Goal: Task Accomplishment & Management: Contribute content

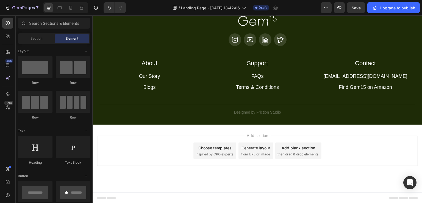
scroll to position [1553, 0]
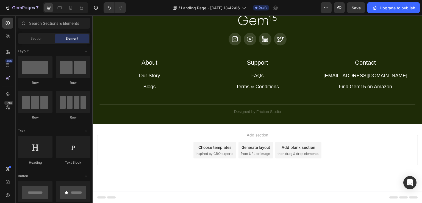
click at [228, 151] on span "inspired by CRO experts" at bounding box center [215, 153] width 38 height 5
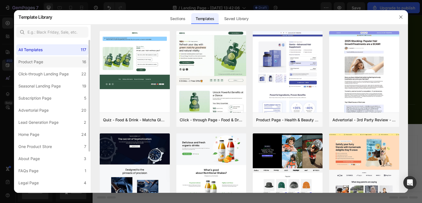
click at [56, 61] on label "Product Page 16" at bounding box center [52, 61] width 72 height 11
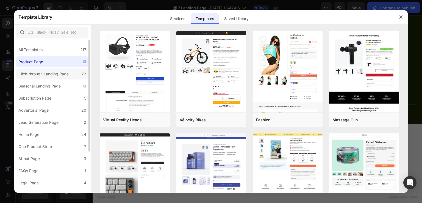
click at [54, 75] on div "Click-through Landing Page" at bounding box center [43, 74] width 50 height 7
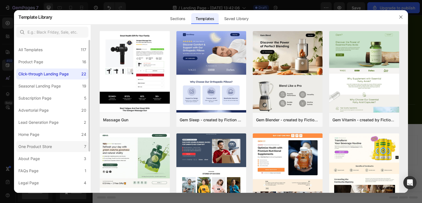
click at [53, 148] on div "One Product Store" at bounding box center [36, 146] width 36 height 7
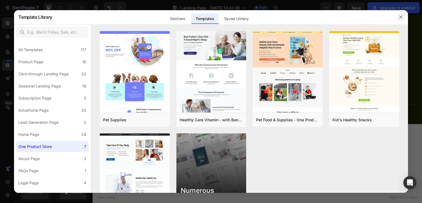
drag, startPoint x: 401, startPoint y: 17, endPoint x: 257, endPoint y: 41, distance: 145.8
click at [401, 17] on icon "button" at bounding box center [401, 17] width 4 height 4
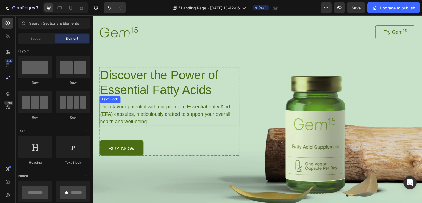
scroll to position [16, 0]
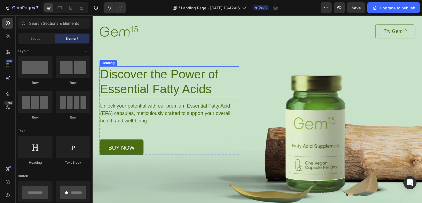
click at [211, 87] on h1 "Discover the Power of Essential Fatty Acids" at bounding box center [170, 81] width 140 height 31
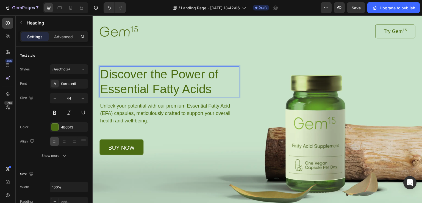
click at [211, 87] on h1 "Discover the Power of Essential Fatty Acids" at bounding box center [170, 81] width 140 height 31
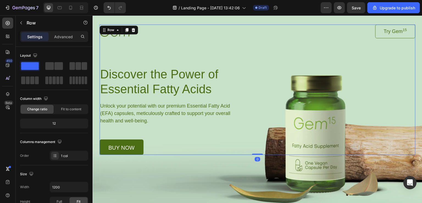
click at [269, 41] on div "Image Try Gem 15 Button Row Discover the Power of Essential Fatty Acids Heading…" at bounding box center [258, 89] width 316 height 130
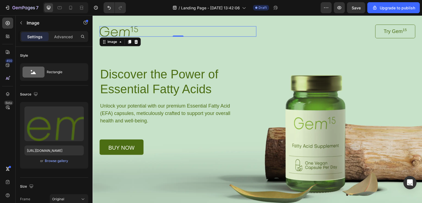
click at [135, 28] on img at bounding box center [119, 31] width 38 height 10
click at [116, 32] on img at bounding box center [119, 31] width 38 height 10
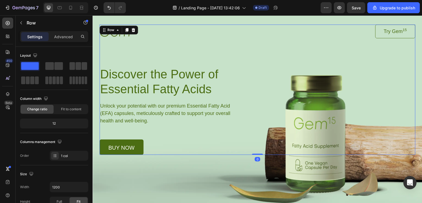
click at [252, 137] on div "Image Try Gem 15 Button Row Discover the Power of Essential Fatty Acids Heading…" at bounding box center [258, 89] width 316 height 130
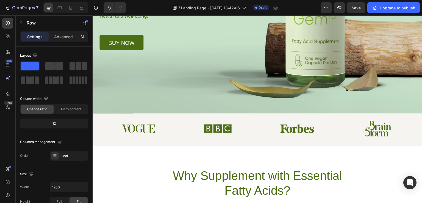
scroll to position [121, 0]
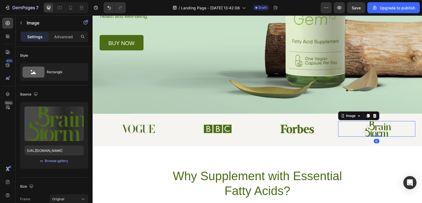
click at [370, 128] on img at bounding box center [377, 129] width 29 height 16
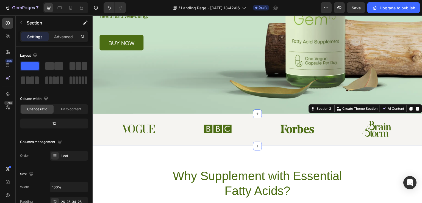
click at [220, 137] on div "Image Image Image Image Row Section 2 You can create reusable sections Create T…" at bounding box center [258, 130] width 330 height 32
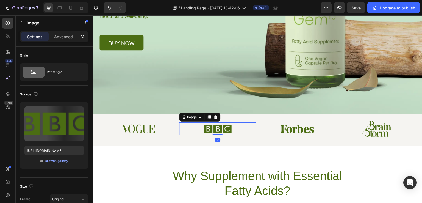
click at [219, 127] on img at bounding box center [217, 128] width 29 height 13
click at [219, 123] on img at bounding box center [217, 128] width 29 height 13
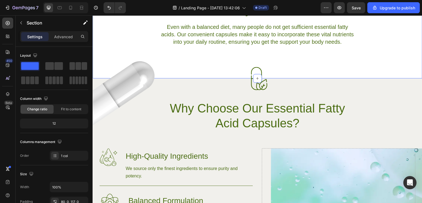
scroll to position [311, 0]
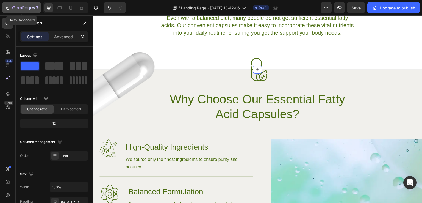
click at [9, 8] on icon "button" at bounding box center [7, 7] width 5 height 5
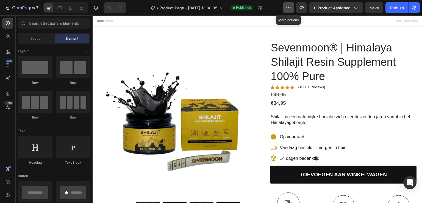
click at [291, 10] on icon "button" at bounding box center [288, 7] width 5 height 5
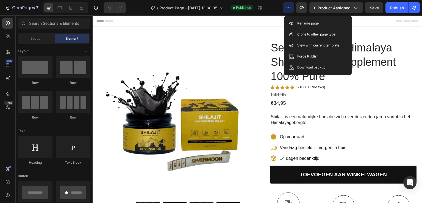
click at [376, 22] on div "Header" at bounding box center [257, 20] width 321 height 11
click at [393, 24] on div "Header" at bounding box center [257, 20] width 321 height 11
click at [245, 25] on div "Header" at bounding box center [257, 20] width 321 height 11
click at [360, 97] on div "€48,95" at bounding box center [344, 94] width 147 height 7
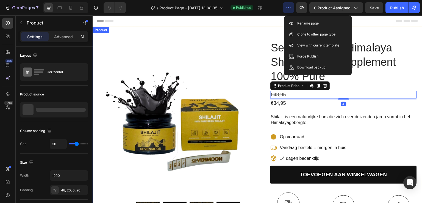
click at [383, 35] on div "Product Images Icon Icon Icon Icon Icon Icon List "Ik gebruik Sevenmoon Shilaji…" at bounding box center [258, 171] width 330 height 288
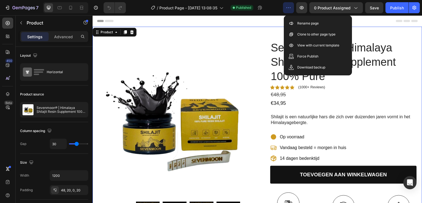
click at [287, 7] on button "button" at bounding box center [288, 7] width 11 height 11
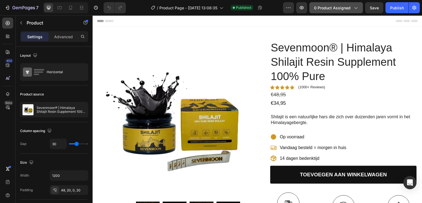
click at [355, 7] on icon "button" at bounding box center [355, 7] width 5 height 5
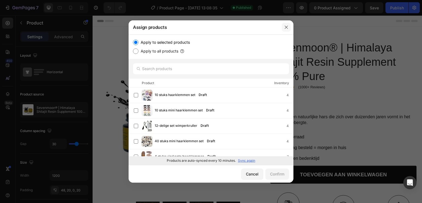
click at [286, 28] on icon "button" at bounding box center [286, 27] width 3 height 3
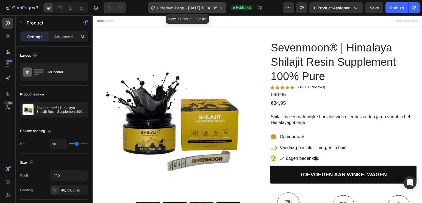
click at [220, 8] on icon at bounding box center [221, 7] width 5 height 5
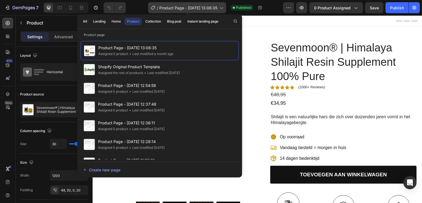
click at [220, 8] on icon at bounding box center [221, 7] width 5 height 5
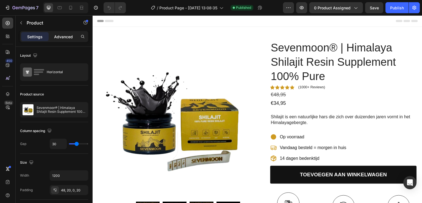
click at [61, 35] on p "Advanced" at bounding box center [63, 37] width 19 height 6
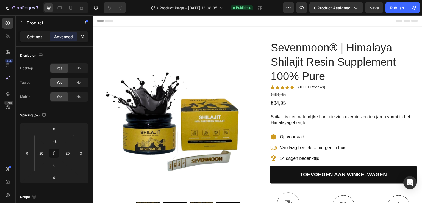
click at [41, 37] on p "Settings" at bounding box center [34, 37] width 15 height 6
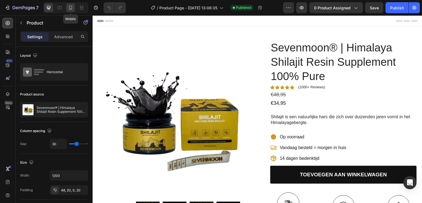
click at [70, 7] on icon at bounding box center [70, 7] width 5 height 5
type input "0"
type input "100%"
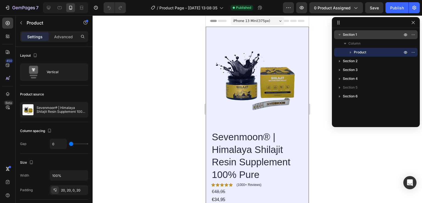
click at [366, 32] on p "Section 1" at bounding box center [373, 34] width 60 height 5
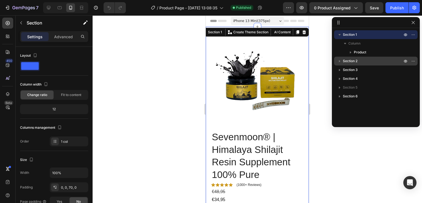
click at [359, 63] on p "Section 2" at bounding box center [373, 60] width 60 height 5
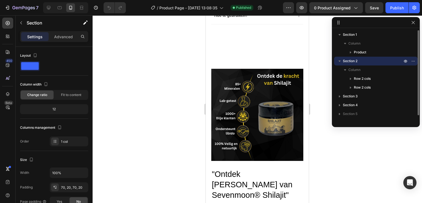
scroll to position [414, 0]
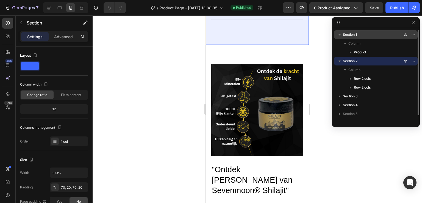
click at [361, 35] on p "Section 1" at bounding box center [373, 34] width 60 height 5
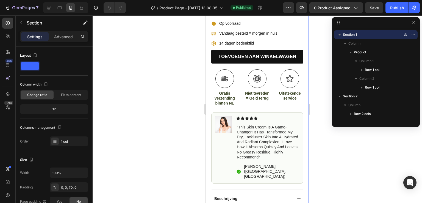
scroll to position [190, 0]
click at [216, 119] on img at bounding box center [224, 124] width 16 height 16
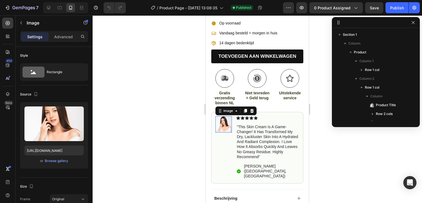
scroll to position [122, 0]
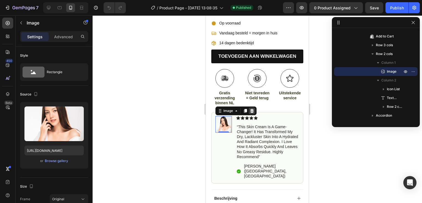
click at [252, 109] on icon at bounding box center [252, 111] width 4 height 4
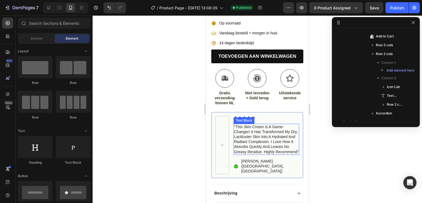
click at [247, 126] on p "“this skin cream is a game-changer! it has transformed my dry, lackluster skin …" at bounding box center [266, 139] width 65 height 30
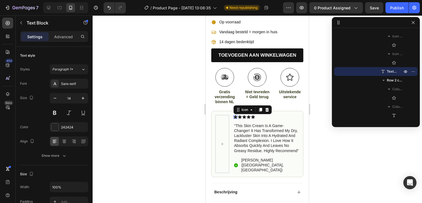
scroll to position [295, 0]
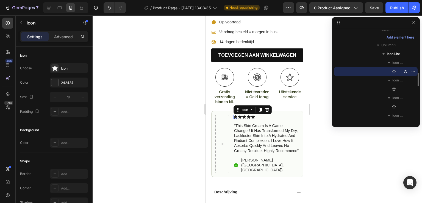
click at [235, 115] on icon at bounding box center [236, 117] width 4 height 4
click at [254, 106] on div "Icon" at bounding box center [245, 109] width 20 height 7
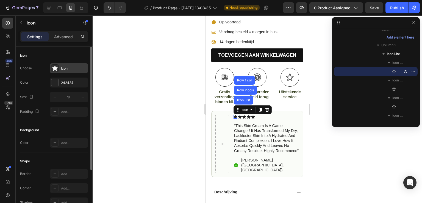
click at [56, 68] on icon at bounding box center [54, 68] width 5 height 5
click at [59, 84] on div "242424" at bounding box center [69, 83] width 38 height 10
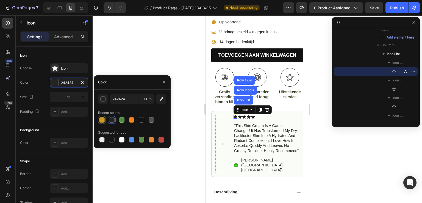
click at [102, 120] on div at bounding box center [101, 119] width 5 height 5
type input "CE9A21"
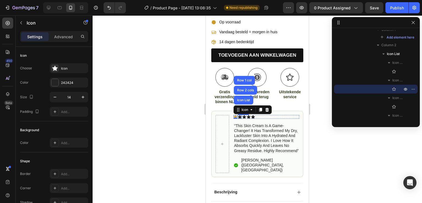
click at [242, 115] on div "Icon" at bounding box center [240, 117] width 4 height 4
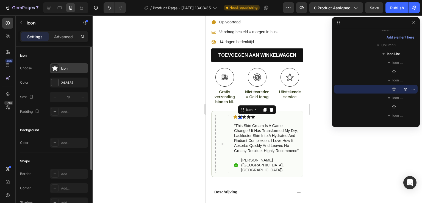
click at [54, 69] on icon at bounding box center [54, 68] width 5 height 5
click at [57, 82] on div at bounding box center [54, 82] width 7 height 7
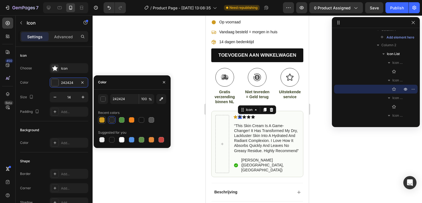
click at [103, 119] on div at bounding box center [101, 119] width 5 height 5
type input "CE9A21"
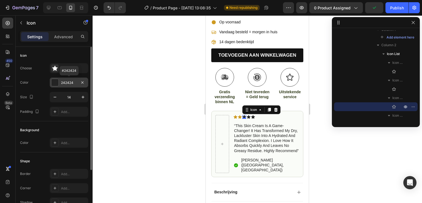
click at [56, 79] on div at bounding box center [54, 82] width 7 height 7
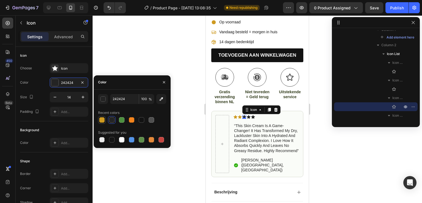
click at [100, 118] on div at bounding box center [101, 119] width 5 height 5
type input "CE9A21"
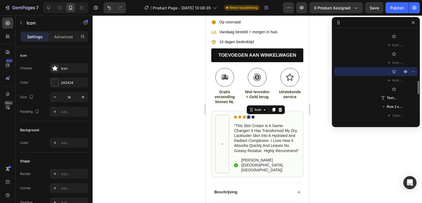
click at [249, 115] on div "Icon 0" at bounding box center [249, 117] width 4 height 4
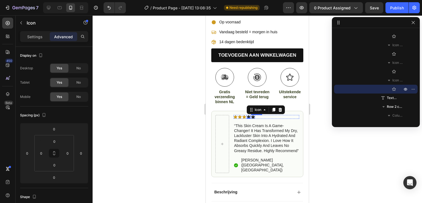
click at [253, 115] on div "Icon" at bounding box center [253, 117] width 4 height 4
click at [253, 117] on div "0" at bounding box center [252, 119] width 5 height 4
click at [250, 115] on icon at bounding box center [249, 117] width 4 height 4
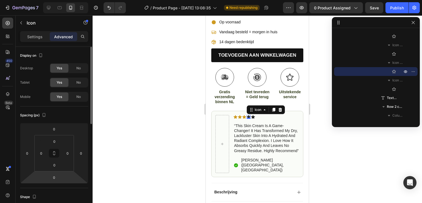
click at [46, 0] on html "7 / Product Page - Apr 24, 13:08:35 Need republishing Preview 0 product assigne…" at bounding box center [211, 0] width 422 height 0
click at [253, 115] on icon at bounding box center [253, 117] width 4 height 4
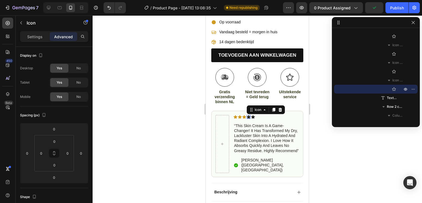
click at [249, 115] on icon at bounding box center [249, 117] width 4 height 4
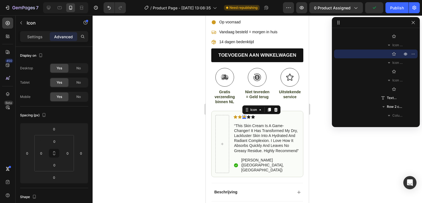
click at [244, 115] on div "Icon 0" at bounding box center [245, 117] width 4 height 4
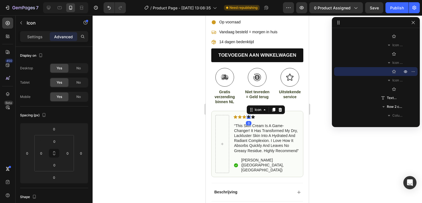
click at [249, 115] on icon at bounding box center [249, 117] width 4 height 4
click at [255, 110] on div "Icon" at bounding box center [258, 110] width 9 height 0
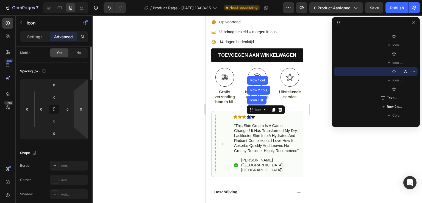
scroll to position [0, 0]
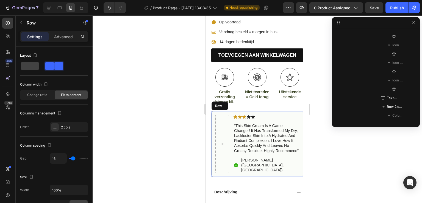
click at [296, 114] on div "Icon Icon Icon Icon Icon List Row 2 cols Row 1 col 0 Icon Icon List “this skin …" at bounding box center [257, 144] width 92 height 67
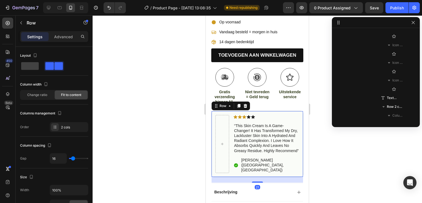
scroll to position [245, 0]
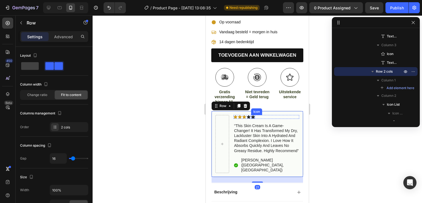
click at [252, 115] on icon at bounding box center [253, 117] width 4 height 4
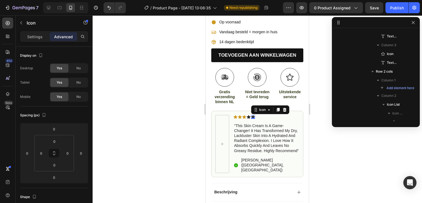
scroll to position [366, 0]
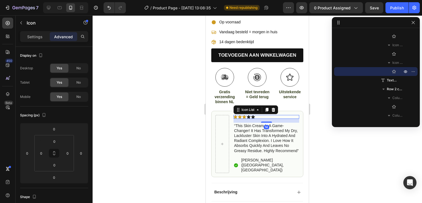
click at [260, 115] on div "Icon Icon Icon Icon Icon" at bounding box center [267, 117] width 66 height 4
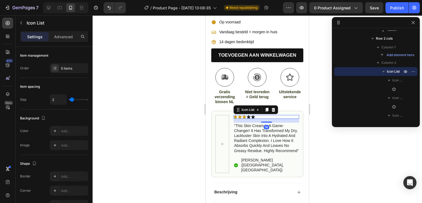
click at [258, 115] on div "Icon Icon Icon Icon Icon" at bounding box center [267, 117] width 66 height 4
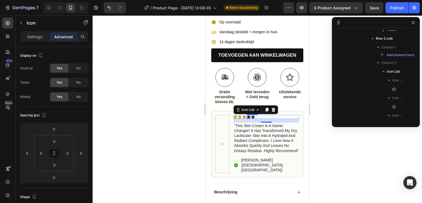
click at [249, 115] on icon at bounding box center [249, 117] width 4 height 4
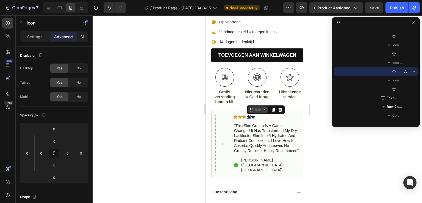
click at [264, 108] on icon at bounding box center [265, 110] width 4 height 4
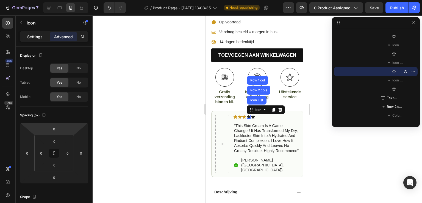
click at [41, 34] on p "Settings" at bounding box center [34, 37] width 15 height 6
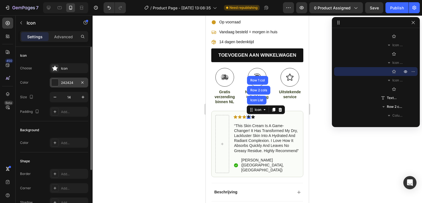
click at [56, 82] on div at bounding box center [54, 82] width 7 height 7
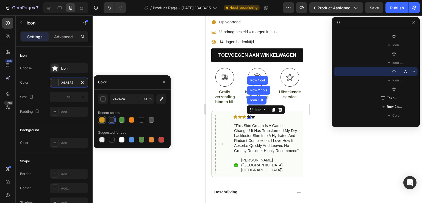
drag, startPoint x: 100, startPoint y: 121, endPoint x: 68, endPoint y: 101, distance: 38.0
click at [100, 121] on div at bounding box center [101, 119] width 5 height 5
type input "CE9A21"
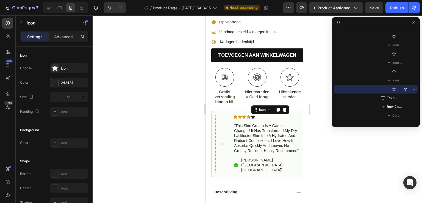
click at [252, 115] on div "Icon 0" at bounding box center [253, 117] width 4 height 4
click at [56, 69] on icon at bounding box center [54, 68] width 5 height 5
click at [56, 80] on div at bounding box center [54, 82] width 7 height 7
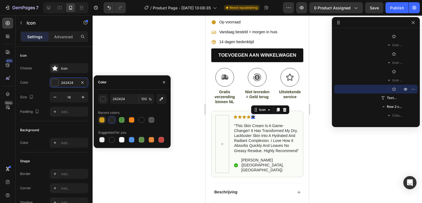
click at [100, 117] on div at bounding box center [101, 119] width 5 height 5
type input "CE9A21"
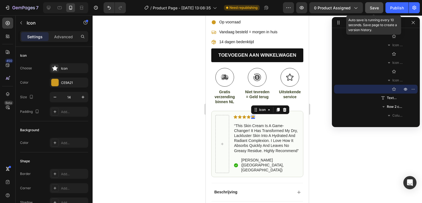
click at [378, 11] on button "Save" at bounding box center [374, 7] width 18 height 11
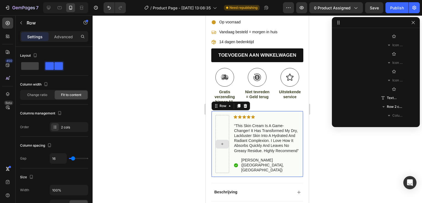
click at [221, 115] on div at bounding box center [223, 144] width 14 height 58
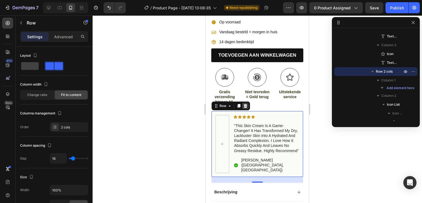
click at [247, 103] on div at bounding box center [245, 106] width 7 height 7
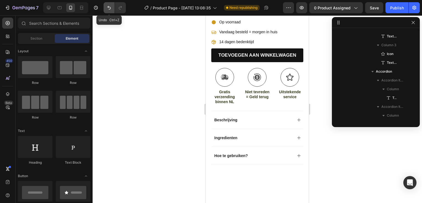
click at [110, 6] on icon "Undo/Redo" at bounding box center [108, 7] width 5 height 5
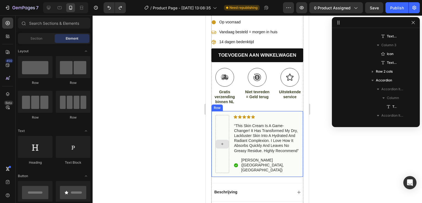
click at [226, 122] on div at bounding box center [223, 144] width 14 height 58
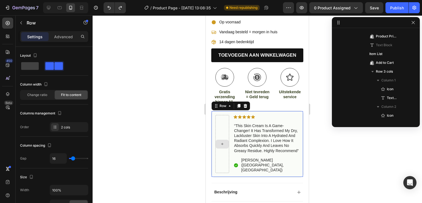
scroll to position [333, 0]
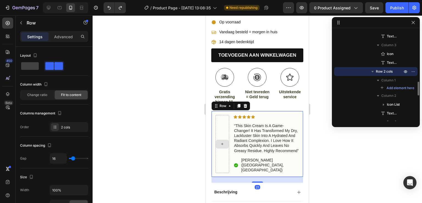
click at [223, 115] on div at bounding box center [223, 144] width 14 height 58
click at [219, 115] on div at bounding box center [223, 144] width 14 height 58
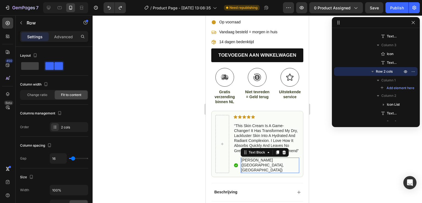
click at [256, 158] on p "Hannah N. (Houston, USA)" at bounding box center [269, 165] width 57 height 15
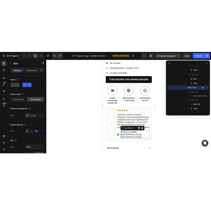
scroll to position [419, 0]
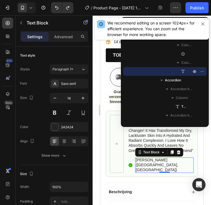
click at [177, 160] on p "Hannah N. (Houston, USA)" at bounding box center [164, 165] width 57 height 15
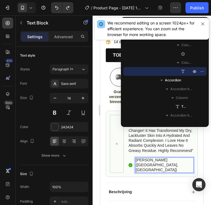
click at [181, 160] on p "Hannah N. (Houston, USA)" at bounding box center [164, 165] width 57 height 15
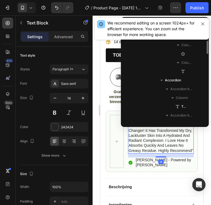
scroll to position [375, 0]
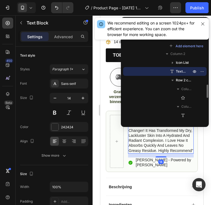
click at [147, 150] on p "“this skin cream is a game-changer! it has transformed my dry, lackluster skin …" at bounding box center [161, 138] width 65 height 30
click at [150, 150] on p "“this skin cream is a game-changer! it has transformed my dry, lackluster skin …" at bounding box center [161, 138] width 65 height 30
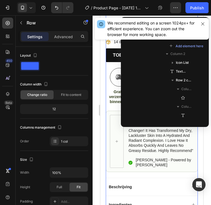
scroll to position [42, 0]
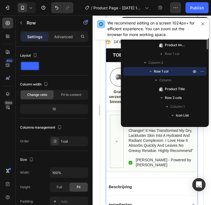
click at [148, 171] on div "Sevenmoon® | Himalaya Shilajit Resin Supplement 100% Pure Product Title Icon Ic…" at bounding box center [152, 88] width 92 height 299
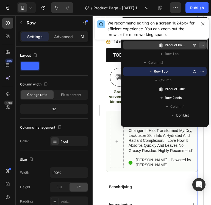
click at [203, 44] on icon "button" at bounding box center [202, 45] width 4 height 4
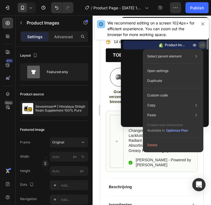
click at [203, 44] on icon "button" at bounding box center [202, 45] width 4 height 4
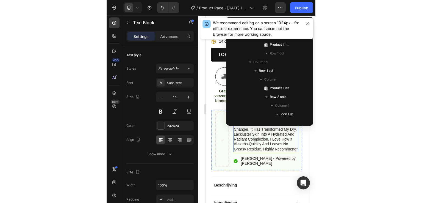
scroll to position [375, 0]
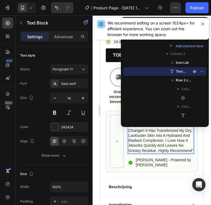
click at [151, 149] on p "“this skin cream is a game-changer! it has transformed my dry, lackluster skin …" at bounding box center [161, 138] width 65 height 30
click at [150, 150] on p "“this skin cream is a game-changer! it has transformed my dry, lackluster skin …" at bounding box center [161, 138] width 65 height 30
click at [151, 150] on p "“this skin cream is a game-changer! it has transformed my dry, lackluster skin …" at bounding box center [161, 138] width 65 height 30
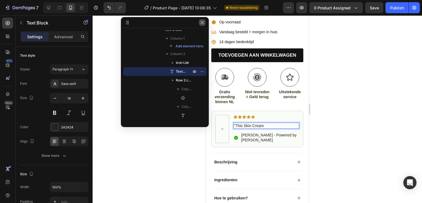
click at [202, 21] on icon "button" at bounding box center [202, 22] width 4 height 4
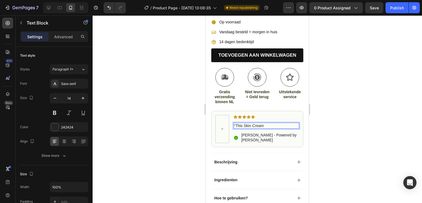
drag, startPoint x: 265, startPoint y: 120, endPoint x: 233, endPoint y: 122, distance: 32.0
click at [234, 123] on div "“this skin cream" at bounding box center [267, 126] width 66 height 6
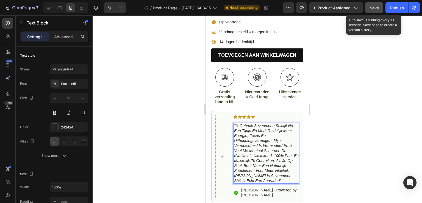
click at [371, 10] on div "Save" at bounding box center [374, 8] width 9 height 6
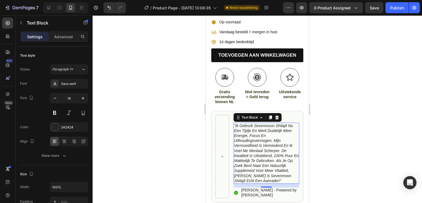
click at [344, 83] on div at bounding box center [258, 109] width 330 height 188
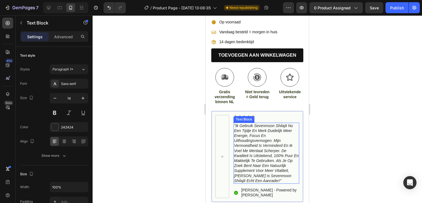
click at [235, 136] on icon ""Ik gebruik Sevenmoon Shilajit nu een tijdje en merk duidelijk meer energie, fo…" at bounding box center [266, 152] width 65 height 59
click at [237, 137] on icon ""Ik gebruik Sevenmoon Shilajit nu een tijdje en merk duidelijk meer energie, fo…" at bounding box center [266, 152] width 65 height 59
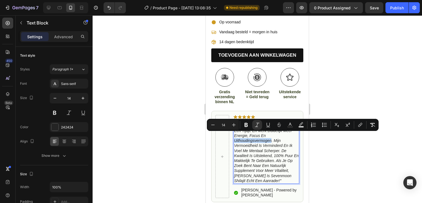
click at [236, 135] on icon ""Ik gebruik Sevenmoon Shilajit nu een tijdje en merk duidelijk meer energie, fo…" at bounding box center [266, 152] width 65 height 59
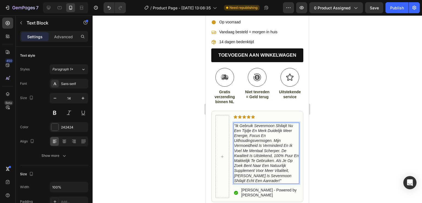
click at [235, 134] on icon ""Ik gebruik Sevenmoon Shilajit nu een tijdje en merk duidelijk meer energie, fo…" at bounding box center [266, 152] width 65 height 59
click at [62, 8] on icon at bounding box center [60, 7] width 4 height 3
type input "16"
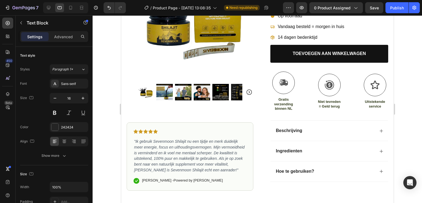
scroll to position [114, 0]
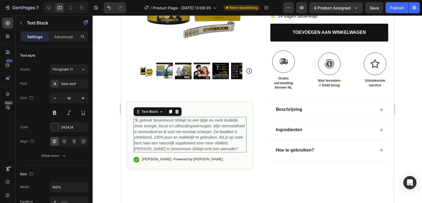
click at [178, 142] on icon ""Ik gebruik Sevenmoon Shilajit nu een tijdje en merk duidelijk meer energie, fo…" at bounding box center [189, 134] width 111 height 33
click at [229, 147] on p ""Ik gebruik Sevenmoon Shilajit nu een tijdje en merk duidelijk meer energie, fo…" at bounding box center [190, 134] width 112 height 34
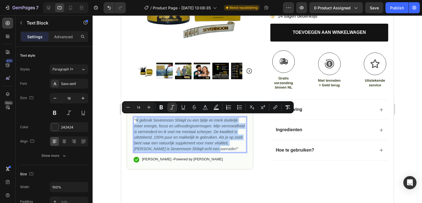
drag, startPoint x: 229, startPoint y: 147, endPoint x: 137, endPoint y: 117, distance: 97.0
click at [137, 117] on p ""Ik gebruik Sevenmoon Shilajit nu een tijdje en merk duidelijk meer energie, fo…" at bounding box center [190, 134] width 112 height 34
click at [199, 135] on icon ""Ik gebruik Sevenmoon Shilajit nu een tijdje en merk duidelijk meer energie, fo…" at bounding box center [189, 134] width 111 height 33
drag, startPoint x: 230, startPoint y: 146, endPoint x: 133, endPoint y: 114, distance: 101.5
click at [133, 117] on div ""Ik gebruik Sevenmoon Shilajit nu een tijdje en merk duidelijk meer energie, fo…" at bounding box center [189, 134] width 113 height 35
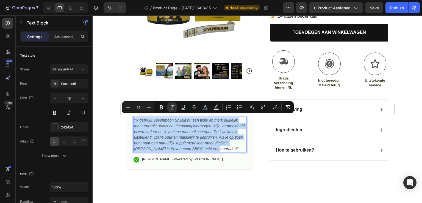
copy icon ""Ik gebruik Sevenmoon Shilajit nu een tijdje en merk duidelijk meer energie, fo…"
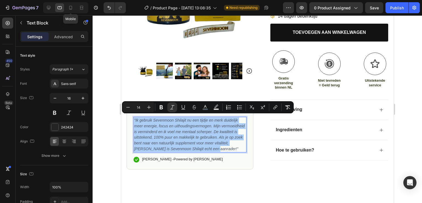
click at [71, 7] on icon at bounding box center [70, 7] width 5 height 5
type input "14"
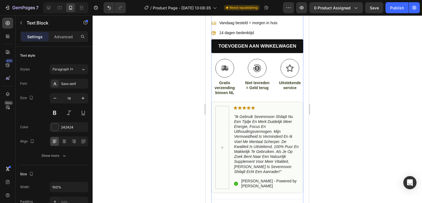
scroll to position [213, 0]
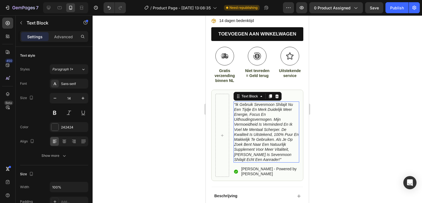
click at [254, 145] on icon ""Ik gebruik Sevenmoon Shilajit nu een tijdje en merk duidelijk meer energie, fo…" at bounding box center [266, 131] width 65 height 59
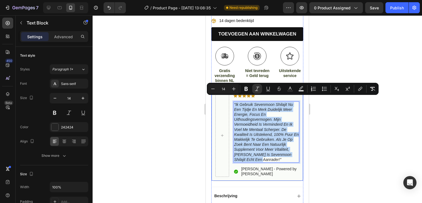
drag, startPoint x: 263, startPoint y: 155, endPoint x: 233, endPoint y: 98, distance: 63.7
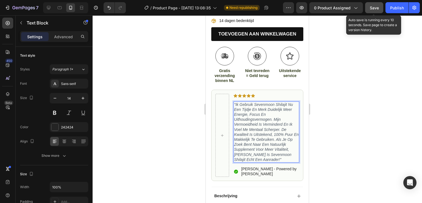
click at [376, 9] on span "Save" at bounding box center [374, 7] width 9 height 5
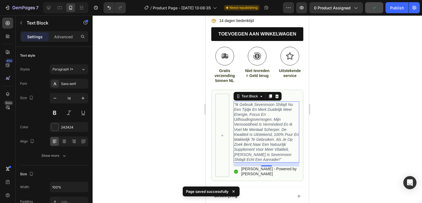
click at [325, 145] on div at bounding box center [258, 109] width 330 height 188
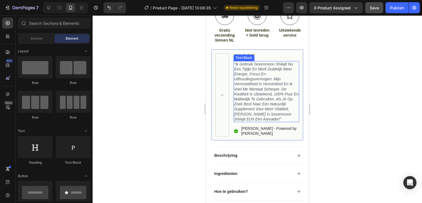
scroll to position [318, 0]
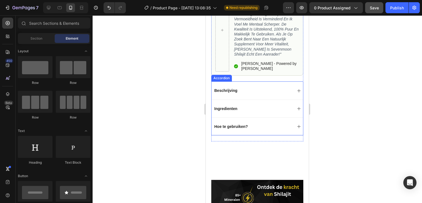
click at [293, 82] on div "Beschrijving" at bounding box center [258, 90] width 92 height 18
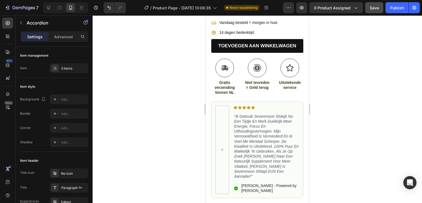
scroll to position [190, 0]
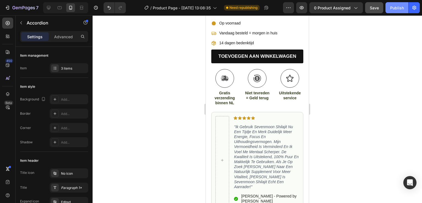
click at [395, 10] on div "Publish" at bounding box center [397, 8] width 14 height 6
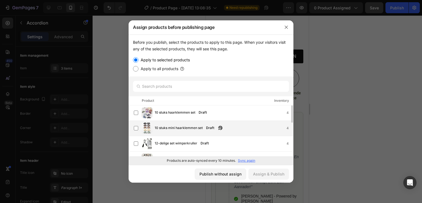
scroll to position [0, 0]
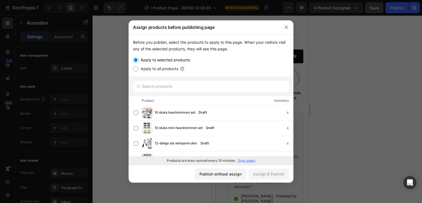
click at [151, 68] on label "Apply to all products" at bounding box center [159, 68] width 40 height 7
click at [139, 68] on input "Apply to all products" at bounding box center [135, 68] width 5 height 5
radio input "true"
click at [149, 62] on label "Apply to selected products" at bounding box center [164, 60] width 51 height 7
click at [139, 62] on input "Apply to selected products" at bounding box center [135, 59] width 5 height 5
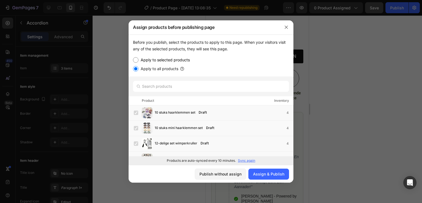
radio input "true"
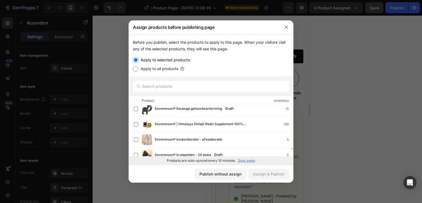
scroll to position [990, 0]
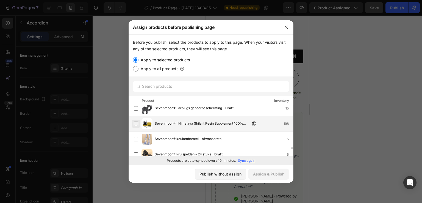
click at [136, 124] on label at bounding box center [136, 124] width 4 height 4
click at [266, 174] on div "Assign & Publish" at bounding box center [268, 174] width 31 height 6
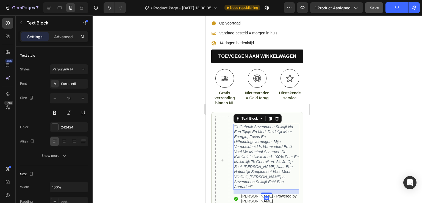
click at [241, 125] on icon ""ik gebruik sevenmoon shilajit nu een tijdje en merk duidelijk meer energie, fo…" at bounding box center [266, 157] width 65 height 64
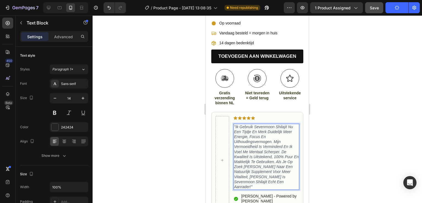
click at [273, 166] on icon ""ik gebruik sevenmoon shilajit nu een tijdje en merk duidelijk meer energie, fo…" at bounding box center [266, 157] width 65 height 64
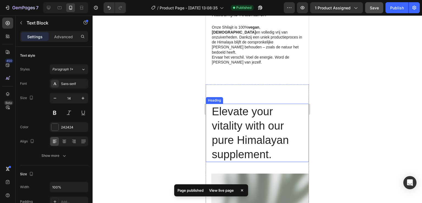
scroll to position [824, 0]
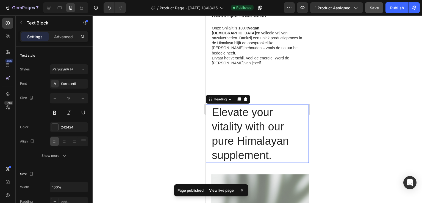
click at [254, 118] on h2 "Elevate your vitality with our pure Himalayan supplement." at bounding box center [257, 133] width 92 height 58
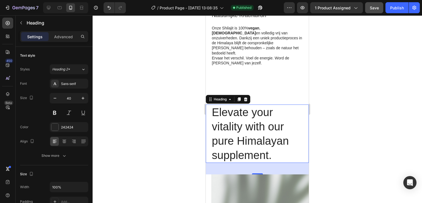
click at [268, 125] on p "Elevate your vitality with our pure Himalayan supplement." at bounding box center [257, 133] width 91 height 57
click at [272, 126] on p "Elevate your vitality with our pure Himalayan supplement." at bounding box center [257, 133] width 91 height 57
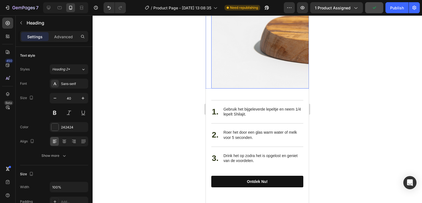
scroll to position [1079, 0]
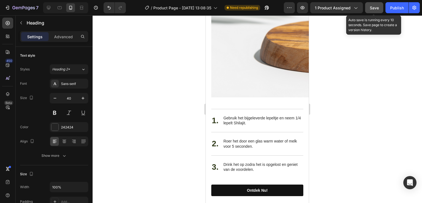
click at [368, 10] on button "Save" at bounding box center [374, 7] width 18 height 11
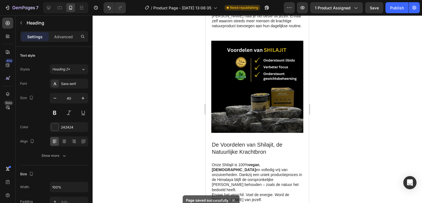
scroll to position [768, 0]
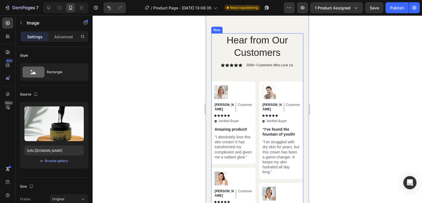
scroll to position [1459, 0]
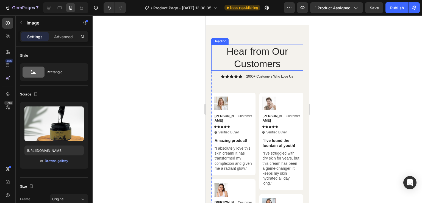
click at [280, 57] on h2 "Hear from Our Customers" at bounding box center [257, 58] width 92 height 26
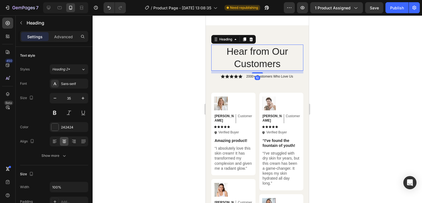
click at [279, 62] on h2 "Hear from Our Customers" at bounding box center [257, 58] width 92 height 26
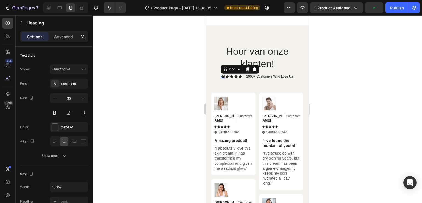
click at [221, 76] on div "Icon 0" at bounding box center [223, 77] width 4 height 4
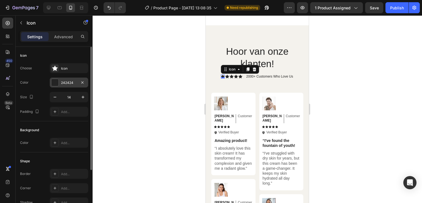
click at [59, 86] on div "242424" at bounding box center [69, 83] width 38 height 10
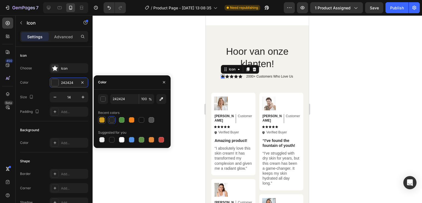
click at [102, 120] on div at bounding box center [101, 119] width 5 height 5
type input "CE9A21"
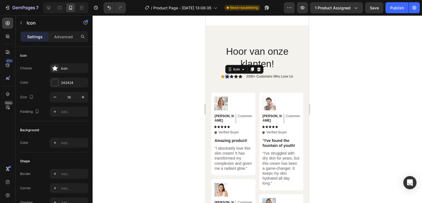
click at [225, 75] on icon at bounding box center [227, 77] width 4 height 4
click at [55, 70] on icon at bounding box center [54, 68] width 5 height 5
click at [57, 81] on div at bounding box center [54, 82] width 7 height 7
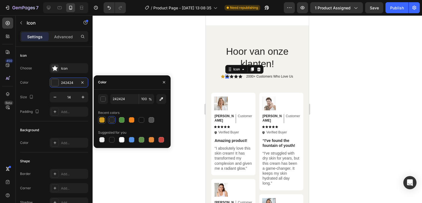
click at [103, 119] on div at bounding box center [101, 119] width 5 height 5
type input "CE9A21"
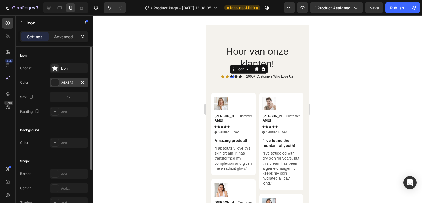
click at [58, 85] on div at bounding box center [54, 82] width 7 height 7
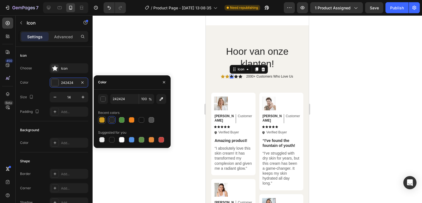
click at [100, 120] on div at bounding box center [101, 119] width 5 height 5
type input "CE9A21"
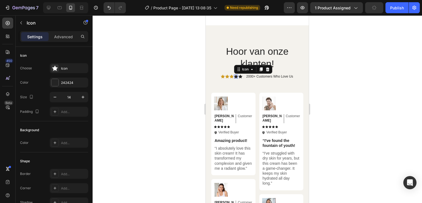
click at [234, 76] on div "Icon 0" at bounding box center [236, 77] width 4 height 4
click at [56, 82] on div at bounding box center [54, 82] width 7 height 7
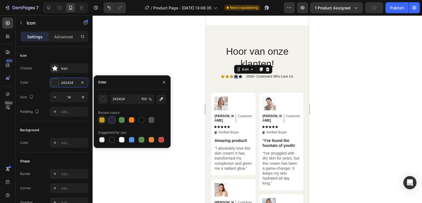
click at [101, 121] on div at bounding box center [101, 119] width 5 height 5
type input "CE9A21"
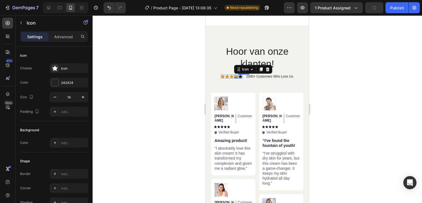
click at [239, 76] on div "Icon" at bounding box center [241, 77] width 4 height 4
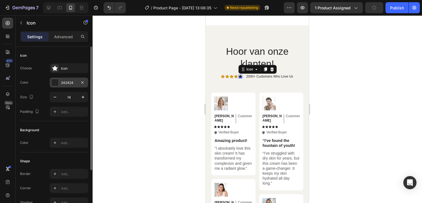
click at [57, 82] on div at bounding box center [54, 82] width 7 height 7
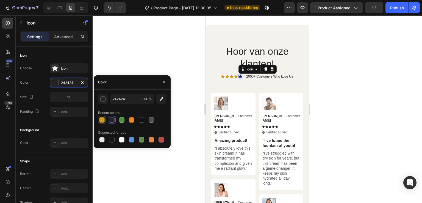
click at [100, 117] on div at bounding box center [102, 120] width 7 height 7
type input "CE9A21"
click at [265, 74] on p "2000+ Customers Who Love Us" at bounding box center [269, 76] width 47 height 5
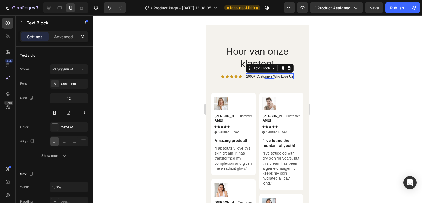
click at [289, 75] on p "2000+ Customers Who Love Us" at bounding box center [269, 76] width 47 height 5
click at [290, 75] on p "2000+ Customers Who Love Us" at bounding box center [269, 76] width 47 height 5
click at [291, 75] on p "2000+ Customers Who Love Us" at bounding box center [269, 76] width 47 height 5
click at [391, 33] on div at bounding box center [258, 109] width 330 height 188
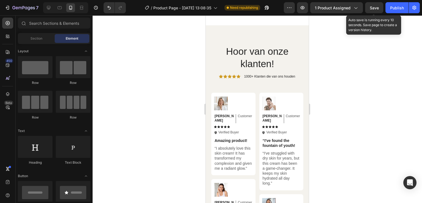
click at [379, 9] on span "Save" at bounding box center [374, 7] width 9 height 5
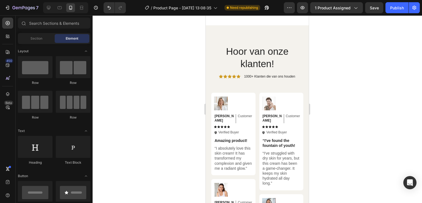
click at [377, 24] on div at bounding box center [258, 109] width 330 height 188
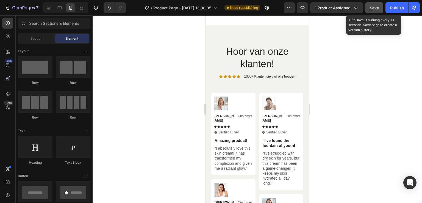
click at [375, 12] on button "Save" at bounding box center [374, 7] width 18 height 11
click at [374, 9] on span "Save" at bounding box center [374, 7] width 9 height 5
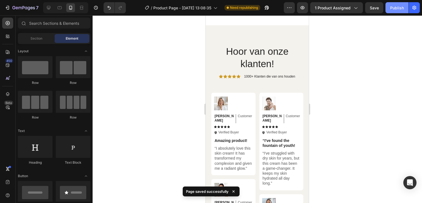
click at [391, 9] on div "Publish" at bounding box center [397, 8] width 14 height 6
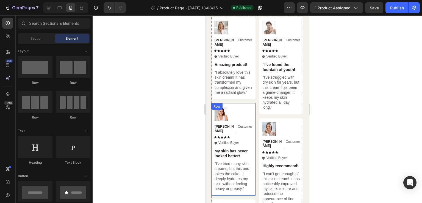
scroll to position [1534, 0]
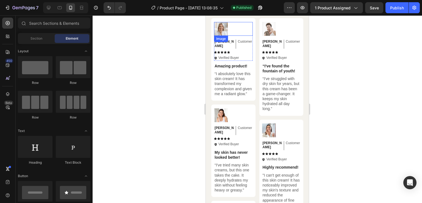
click at [226, 32] on img at bounding box center [221, 29] width 14 height 14
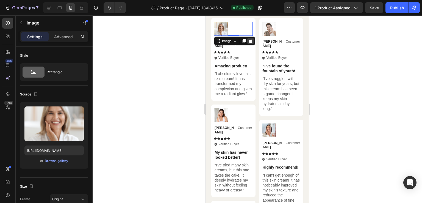
click at [253, 42] on icon at bounding box center [251, 41] width 4 height 4
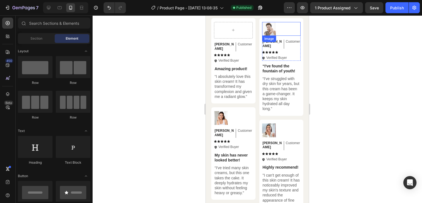
click at [263, 30] on img at bounding box center [269, 29] width 14 height 14
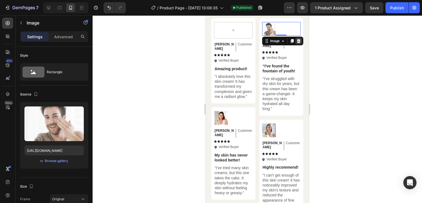
click at [297, 40] on icon at bounding box center [299, 41] width 4 height 4
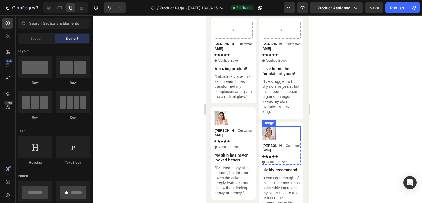
click at [267, 127] on img at bounding box center [269, 133] width 14 height 14
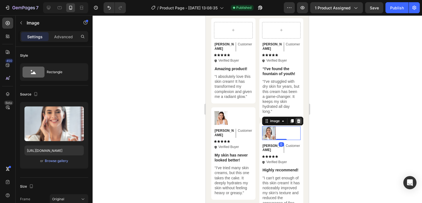
click at [297, 119] on div at bounding box center [299, 121] width 7 height 7
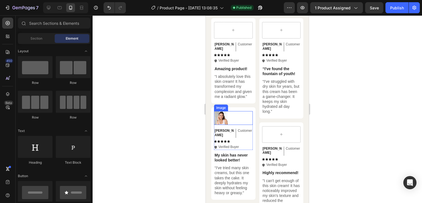
click at [226, 120] on img at bounding box center [221, 118] width 14 height 14
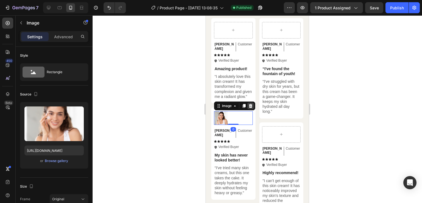
click at [252, 105] on icon at bounding box center [251, 106] width 4 height 4
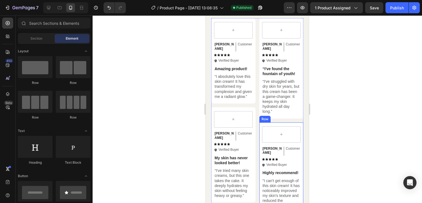
scroll to position [1673, 0]
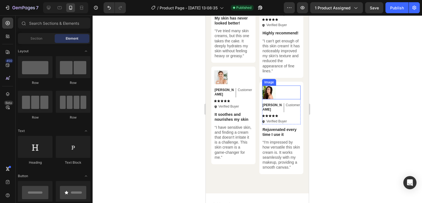
click at [269, 86] on img at bounding box center [269, 93] width 14 height 14
click at [267, 90] on img at bounding box center [269, 93] width 14 height 14
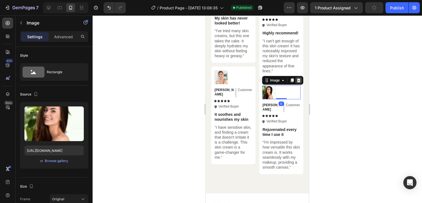
click at [297, 78] on icon at bounding box center [299, 80] width 4 height 4
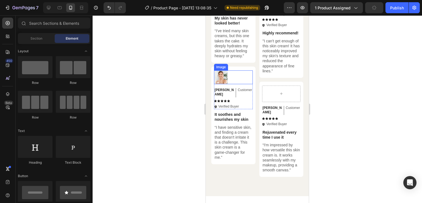
click at [237, 74] on div at bounding box center [233, 77] width 39 height 14
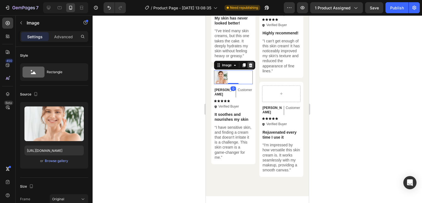
click at [249, 63] on icon at bounding box center [251, 65] width 4 height 4
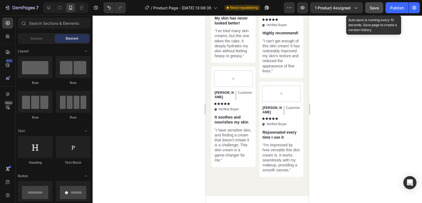
click at [369, 8] on button "Save" at bounding box center [374, 7] width 18 height 11
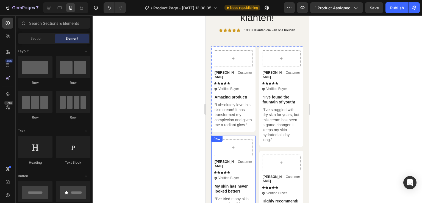
scroll to position [1502, 0]
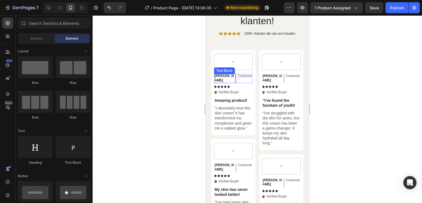
click at [221, 75] on p "Emily" at bounding box center [225, 78] width 20 height 9
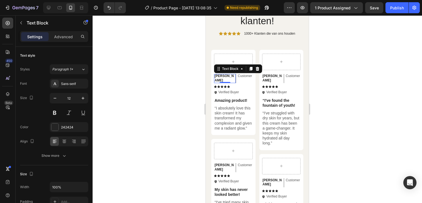
click at [224, 75] on div "Emily" at bounding box center [224, 78] width 21 height 9
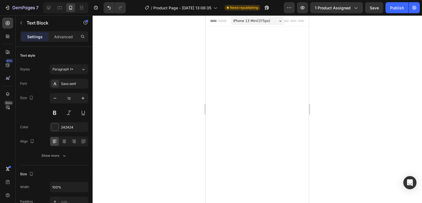
scroll to position [1502, 0]
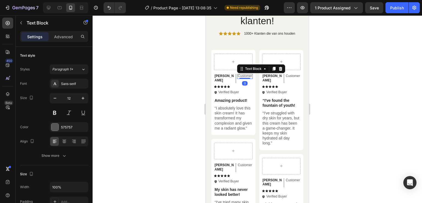
click at [238, 75] on p "Customer" at bounding box center [245, 76] width 14 height 4
click at [243, 75] on p "Customer" at bounding box center [245, 76] width 14 height 4
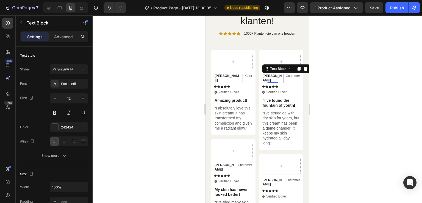
click at [272, 76] on p "Michael" at bounding box center [273, 78] width 20 height 9
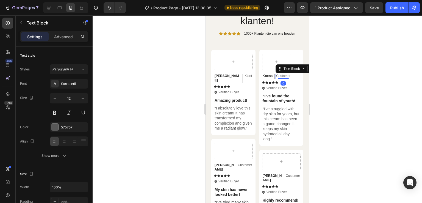
click at [288, 75] on p "Customer" at bounding box center [283, 76] width 14 height 4
click at [289, 75] on p "Customer" at bounding box center [283, 76] width 14 height 4
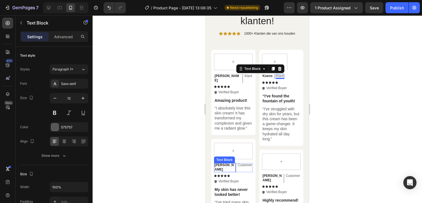
click at [222, 165] on p "Sarah" at bounding box center [225, 167] width 20 height 9
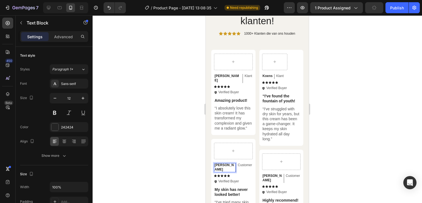
click at [224, 166] on p "Sarah" at bounding box center [225, 167] width 20 height 9
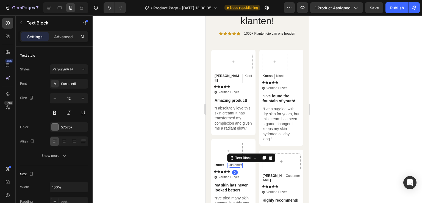
click at [241, 165] on p "Customer" at bounding box center [235, 165] width 14 height 4
click at [242, 166] on p "Customer" at bounding box center [235, 165] width 14 height 4
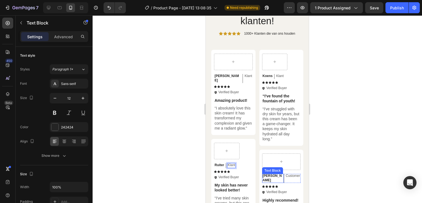
click at [272, 177] on p "Jessica" at bounding box center [273, 178] width 20 height 9
click at [272, 175] on p "Jessica" at bounding box center [273, 178] width 20 height 9
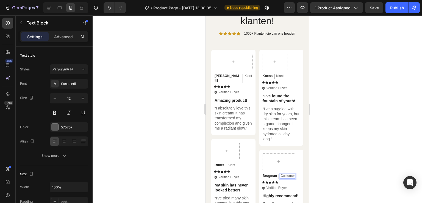
click at [293, 176] on p "Customer" at bounding box center [288, 176] width 14 height 4
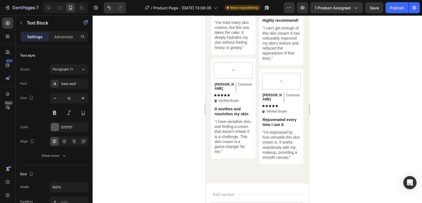
scroll to position [1678, 0]
click at [224, 84] on p "Ken K" at bounding box center [225, 86] width 20 height 9
click at [242, 82] on div "Customer Text Block" at bounding box center [244, 84] width 15 height 5
click at [242, 83] on p "Customer" at bounding box center [245, 84] width 14 height 4
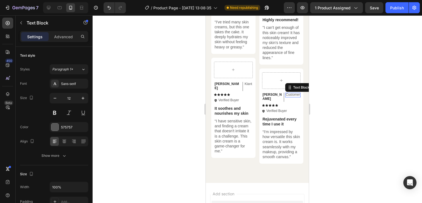
click at [286, 97] on p "Customer" at bounding box center [293, 95] width 14 height 4
click at [269, 100] on p "Olivia" at bounding box center [273, 97] width 20 height 9
click at [286, 97] on p "Customer" at bounding box center [293, 95] width 14 height 4
click at [291, 97] on p "Customer" at bounding box center [293, 95] width 14 height 4
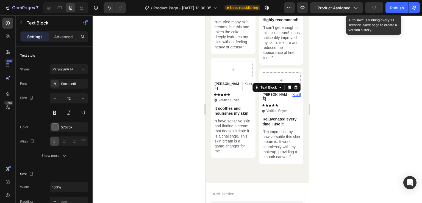
click at [376, 8] on icon "button" at bounding box center [374, 7] width 5 height 5
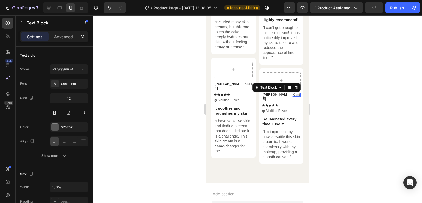
click at [349, 101] on div at bounding box center [258, 109] width 330 height 188
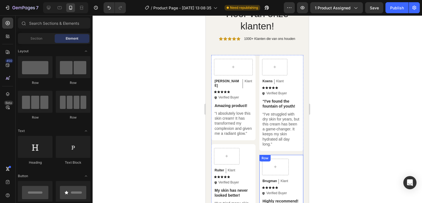
scroll to position [1471, 0]
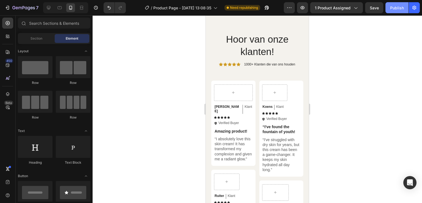
click at [397, 9] on div "Publish" at bounding box center [397, 8] width 14 height 6
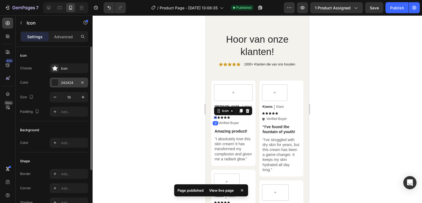
click at [54, 85] on div at bounding box center [54, 82] width 7 height 7
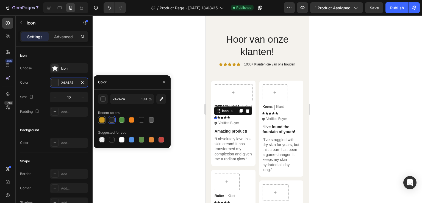
click at [103, 118] on div at bounding box center [101, 119] width 5 height 5
type input "CE9A21"
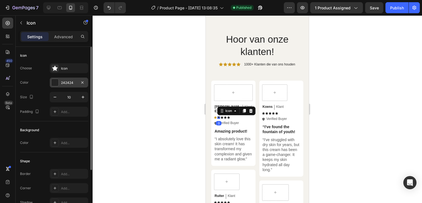
click at [54, 85] on div at bounding box center [54, 82] width 7 height 7
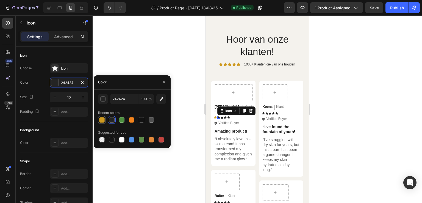
click at [102, 120] on div at bounding box center [101, 119] width 5 height 5
type input "CE9A21"
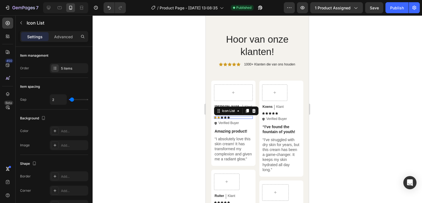
click at [224, 116] on div "Icon Icon Icon Icon Icon" at bounding box center [233, 117] width 39 height 3
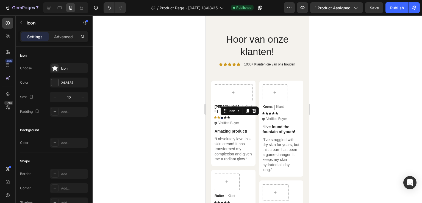
click at [222, 116] on icon at bounding box center [222, 117] width 3 height 3
drag, startPoint x: 58, startPoint y: 90, endPoint x: 54, endPoint y: 83, distance: 7.9
click at [54, 83] on div "Choose Icon Color 242424 Size 10 Padding Add..." at bounding box center [54, 89] width 68 height 53
click at [54, 83] on div at bounding box center [54, 82] width 7 height 7
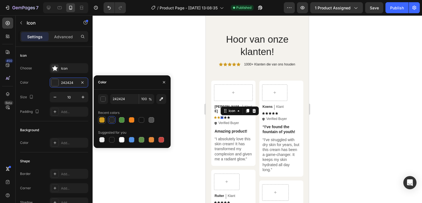
click at [100, 118] on div at bounding box center [101, 119] width 5 height 5
type input "CE9A21"
click at [226, 116] on div "Icon 0" at bounding box center [225, 117] width 3 height 3
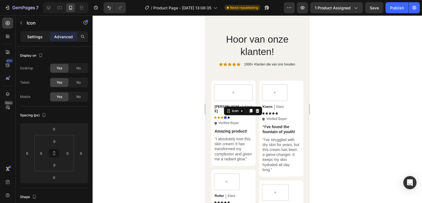
click at [37, 39] on p "Settings" at bounding box center [34, 37] width 15 height 6
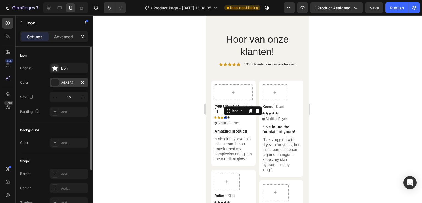
click at [56, 84] on div at bounding box center [54, 82] width 7 height 7
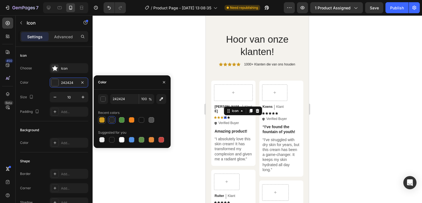
click at [99, 119] on div at bounding box center [102, 120] width 7 height 7
type input "CE9A21"
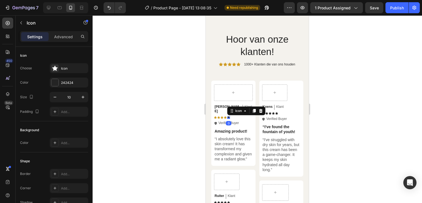
click at [230, 116] on div "Icon 0" at bounding box center [228, 117] width 3 height 3
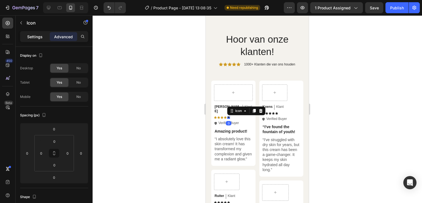
click at [34, 41] on div "Settings" at bounding box center [34, 36] width 27 height 9
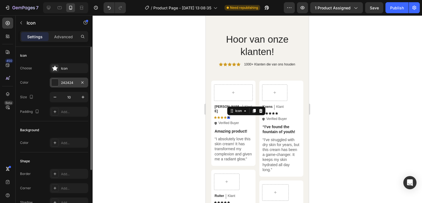
click at [54, 82] on div at bounding box center [54, 82] width 7 height 7
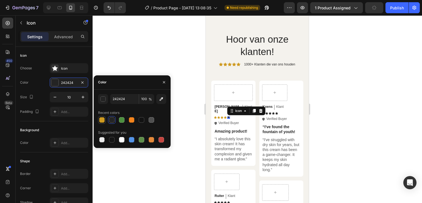
click at [104, 118] on div at bounding box center [101, 119] width 5 height 5
type input "CE9A21"
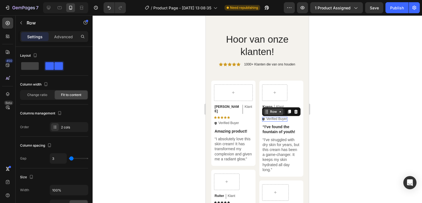
click at [264, 113] on div "Row" at bounding box center [274, 111] width 20 height 7
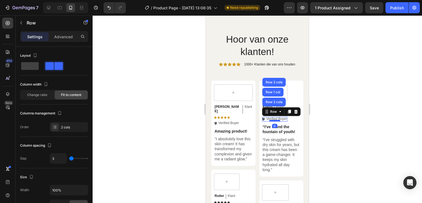
click at [277, 121] on div at bounding box center [274, 121] width 11 height 2
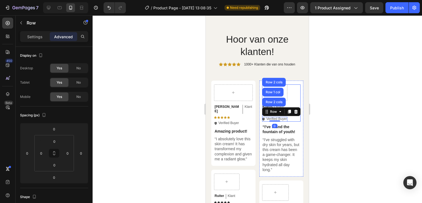
click at [293, 121] on div "Koens Text Block Klant Text Block Row Icon Icon Icon Icon Icon Icon List Icon V…" at bounding box center [281, 102] width 39 height 37
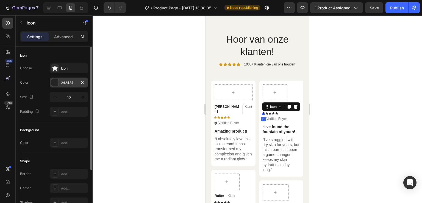
click at [60, 84] on div "242424" at bounding box center [69, 83] width 38 height 10
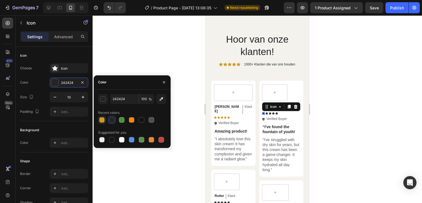
click at [103, 122] on div at bounding box center [101, 119] width 5 height 5
type input "CE9A21"
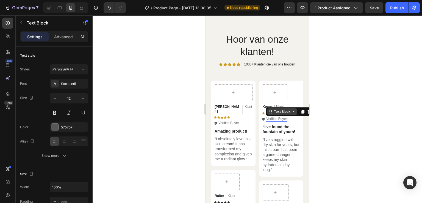
click at [268, 114] on div "Text Block" at bounding box center [283, 111] width 30 height 7
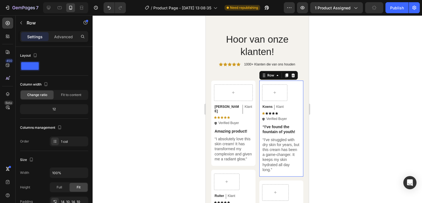
click at [267, 121] on div "Koens Text Block Klant Text Block Row Icon Icon Icon Icon Icon Icon List Icon V…" at bounding box center [281, 128] width 39 height 88
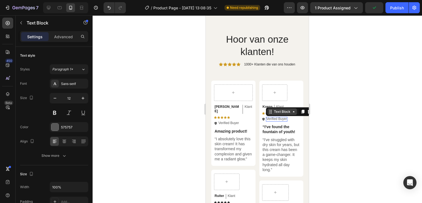
click at [268, 113] on div "Text Block" at bounding box center [283, 111] width 30 height 7
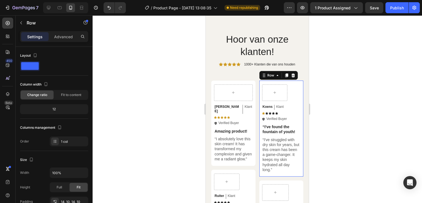
click at [283, 137] on div "Koens Text Block Klant Text Block Row Icon Icon Icon Icon Icon Icon List Icon V…" at bounding box center [281, 128] width 39 height 88
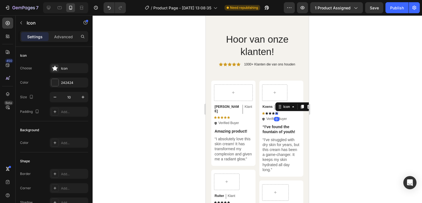
click at [276, 112] on icon at bounding box center [277, 113] width 3 height 2
click at [53, 83] on div at bounding box center [54, 82] width 7 height 7
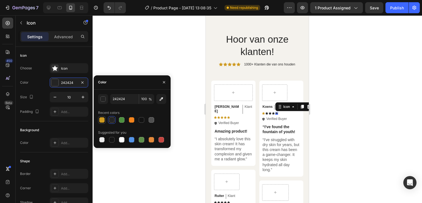
click at [101, 119] on div at bounding box center [101, 119] width 5 height 5
type input "CE9A21"
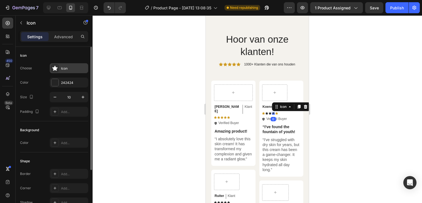
click at [55, 65] on icon at bounding box center [54, 67] width 5 height 5
click at [59, 84] on div at bounding box center [55, 83] width 8 height 8
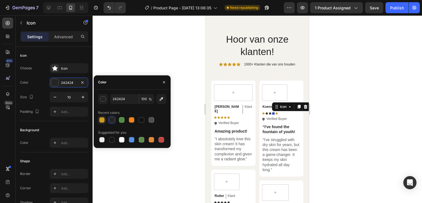
click at [101, 117] on div at bounding box center [101, 119] width 5 height 5
type input "CE9A21"
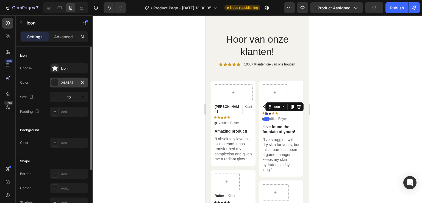
click at [55, 82] on div at bounding box center [54, 82] width 7 height 7
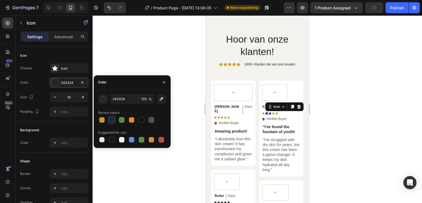
click at [106, 120] on div at bounding box center [132, 120] width 68 height 8
click at [102, 120] on div at bounding box center [101, 119] width 5 height 5
type input "CE9A21"
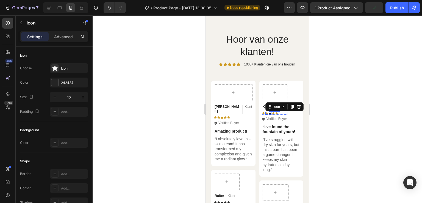
click at [269, 113] on div "Icon" at bounding box center [270, 113] width 3 height 3
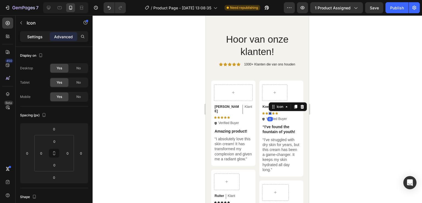
click at [30, 35] on p "Settings" at bounding box center [34, 37] width 15 height 6
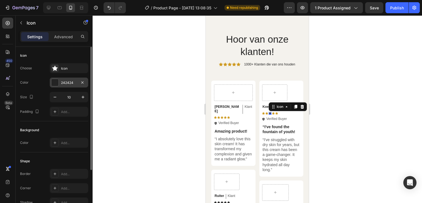
click at [56, 81] on div at bounding box center [54, 82] width 7 height 7
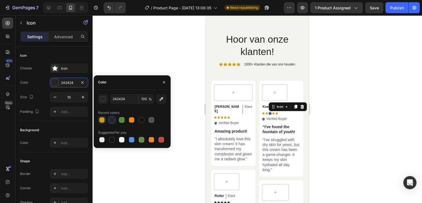
click at [103, 122] on div at bounding box center [101, 119] width 5 height 5
type input "CE9A21"
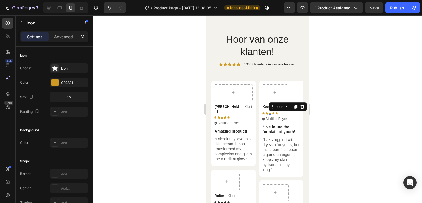
click at [313, 87] on div at bounding box center [258, 109] width 330 height 188
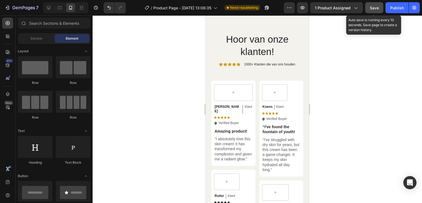
click at [373, 9] on span "Save" at bounding box center [374, 7] width 9 height 5
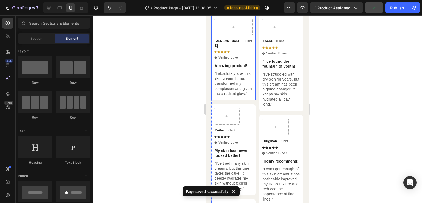
scroll to position [1568, 0]
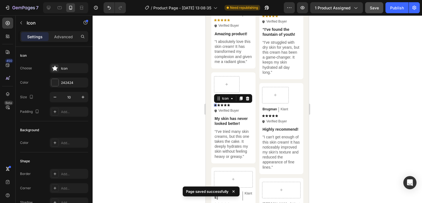
click at [215, 105] on icon at bounding box center [215, 105] width 3 height 3
click at [56, 82] on div at bounding box center [54, 82] width 7 height 7
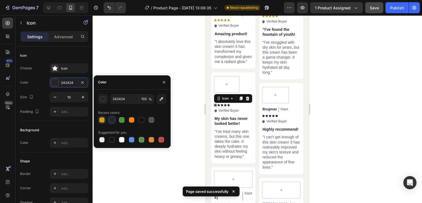
drag, startPoint x: 100, startPoint y: 117, endPoint x: 16, endPoint y: 93, distance: 87.3
click at [100, 117] on div at bounding box center [101, 119] width 5 height 5
type input "CE9A21"
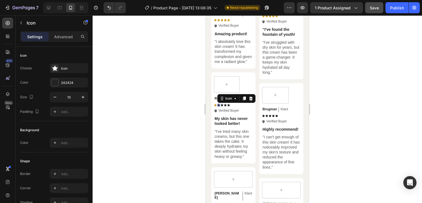
click at [219, 105] on icon at bounding box center [219, 105] width 3 height 2
click at [54, 84] on div at bounding box center [54, 82] width 7 height 7
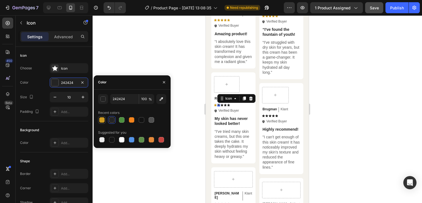
click at [102, 122] on div at bounding box center [101, 119] width 5 height 5
type input "CE9A21"
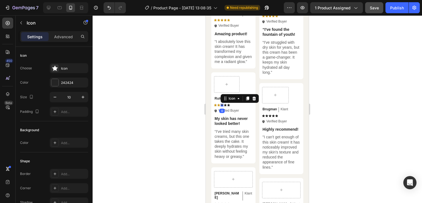
click at [222, 105] on icon at bounding box center [222, 105] width 3 height 2
click at [64, 82] on div "242424" at bounding box center [69, 82] width 16 height 5
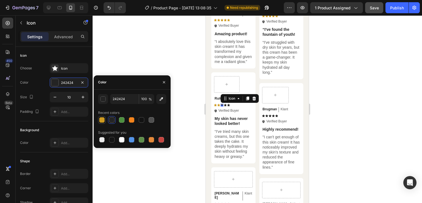
click at [101, 119] on div at bounding box center [101, 119] width 5 height 5
type input "CE9A21"
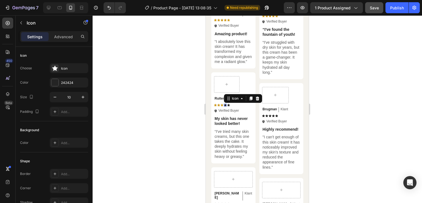
click at [227, 106] on div "Icon 0" at bounding box center [225, 105] width 3 height 3
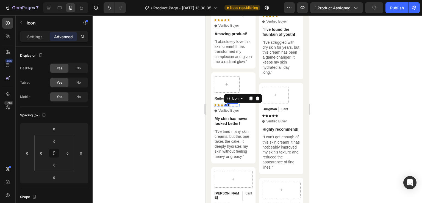
click at [228, 105] on icon at bounding box center [228, 105] width 3 height 2
click at [30, 35] on p "Settings" at bounding box center [34, 37] width 15 height 6
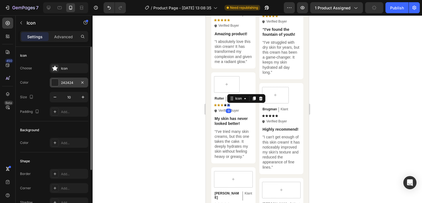
click at [54, 82] on div at bounding box center [54, 82] width 7 height 7
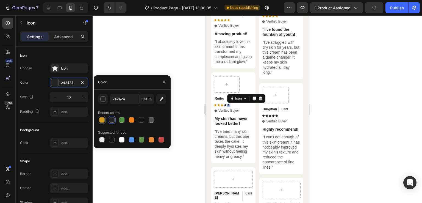
click at [99, 117] on div at bounding box center [102, 120] width 7 height 7
type input "CE9A21"
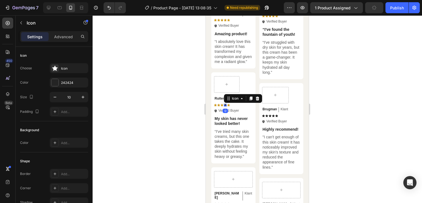
drag, startPoint x: 225, startPoint y: 105, endPoint x: 312, endPoint y: 112, distance: 87.1
click at [225, 105] on div "Icon 0" at bounding box center [225, 105] width 3 height 3
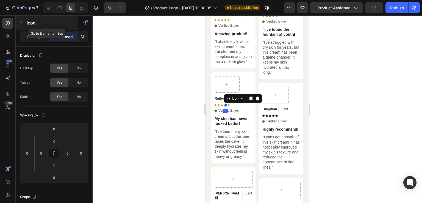
click at [31, 29] on div "Icon" at bounding box center [47, 23] width 63 height 14
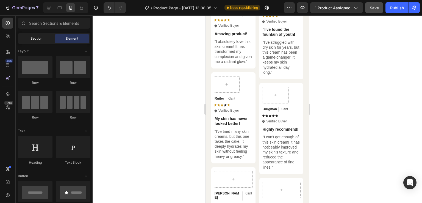
click at [38, 34] on div "Section" at bounding box center [36, 38] width 35 height 9
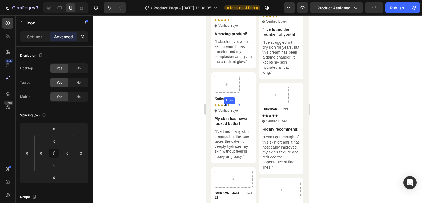
click at [225, 105] on icon at bounding box center [225, 105] width 3 height 2
click at [38, 33] on div "Settings" at bounding box center [34, 36] width 27 height 9
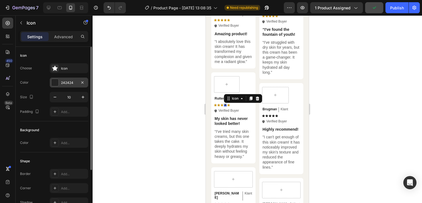
click at [54, 81] on div at bounding box center [54, 82] width 7 height 7
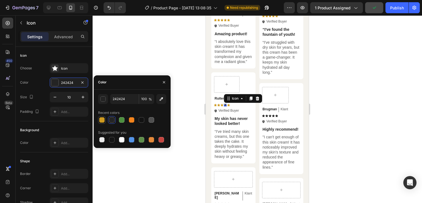
drag, startPoint x: 103, startPoint y: 120, endPoint x: 49, endPoint y: 95, distance: 60.3
click at [103, 120] on div at bounding box center [101, 119] width 5 height 5
type input "CE9A21"
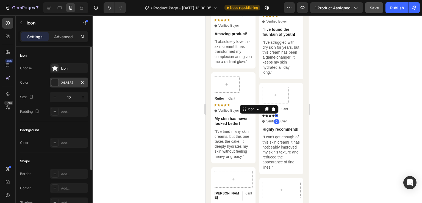
click at [55, 82] on div at bounding box center [54, 82] width 7 height 7
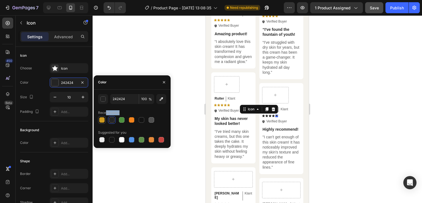
drag, startPoint x: 105, startPoint y: 113, endPoint x: 103, endPoint y: 117, distance: 4.3
click at [103, 117] on div "Recent colors" at bounding box center [132, 115] width 68 height 15
click at [103, 117] on div at bounding box center [101, 119] width 5 height 5
type input "CE9A21"
click at [262, 115] on icon at bounding box center [263, 115] width 3 height 2
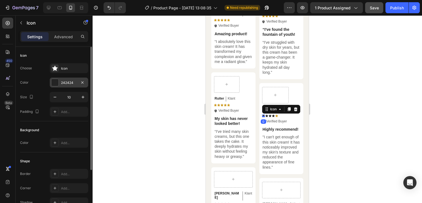
click at [56, 82] on div at bounding box center [54, 82] width 7 height 7
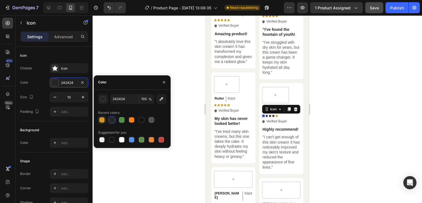
drag, startPoint x: 104, startPoint y: 118, endPoint x: 60, endPoint y: 90, distance: 52.0
click at [104, 118] on div at bounding box center [101, 119] width 5 height 5
type input "CE9A21"
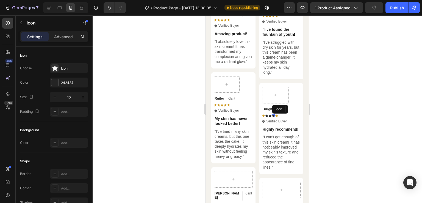
click at [272, 115] on icon at bounding box center [273, 115] width 3 height 2
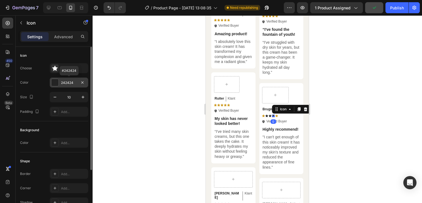
click at [61, 86] on div "242424" at bounding box center [69, 83] width 38 height 10
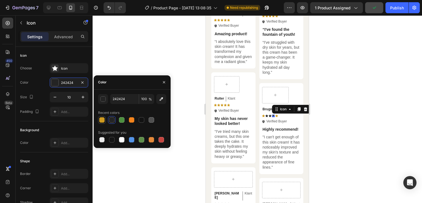
click at [103, 120] on div at bounding box center [101, 119] width 5 height 5
type input "CE9A21"
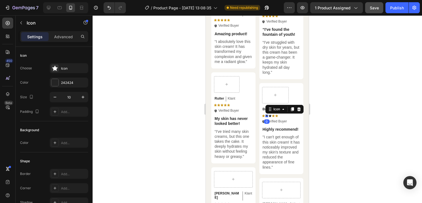
click at [266, 115] on icon at bounding box center [267, 115] width 3 height 3
click at [56, 84] on div at bounding box center [54, 82] width 7 height 7
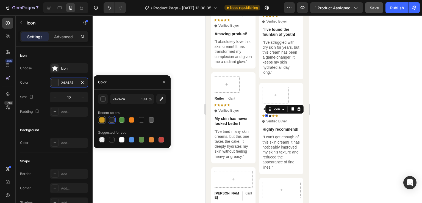
click at [103, 117] on div at bounding box center [102, 120] width 7 height 7
type input "CE9A21"
click at [269, 115] on icon at bounding box center [270, 115] width 3 height 2
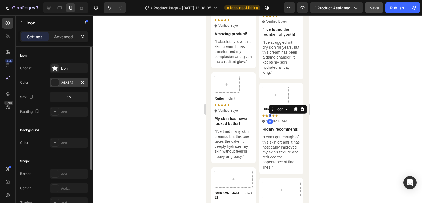
click at [61, 81] on div "242424" at bounding box center [69, 82] width 16 height 5
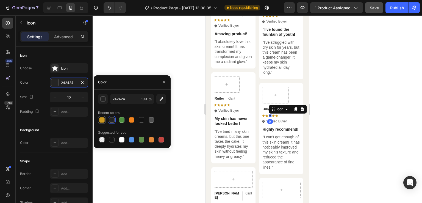
click at [98, 116] on div at bounding box center [102, 120] width 8 height 8
type input "CE9A21"
click at [381, 43] on div at bounding box center [258, 109] width 330 height 188
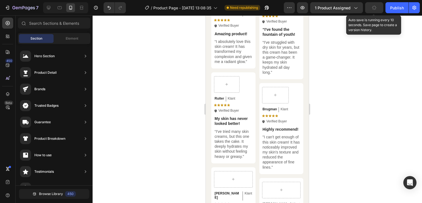
click at [371, 6] on button "button" at bounding box center [374, 7] width 18 height 11
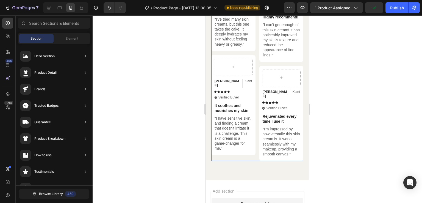
scroll to position [1687, 0]
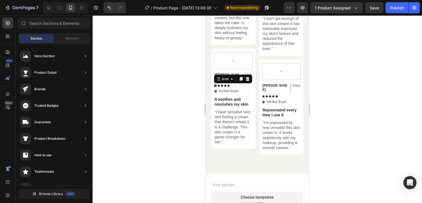
click at [216, 84] on icon at bounding box center [215, 85] width 3 height 2
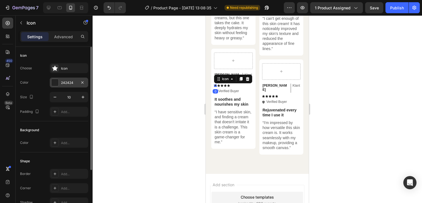
click at [60, 82] on div "242424" at bounding box center [69, 83] width 38 height 10
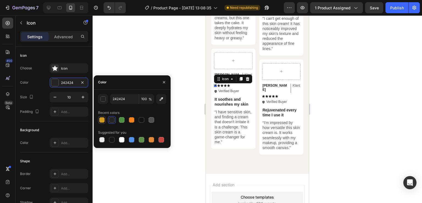
click at [100, 120] on div at bounding box center [101, 119] width 5 height 5
type input "CE9A21"
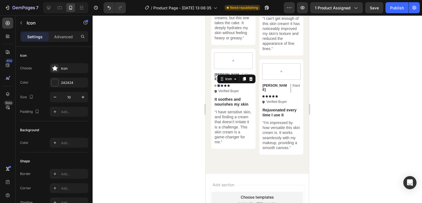
click at [220, 84] on icon at bounding box center [219, 85] width 3 height 3
click at [57, 87] on div "Choose Icon Color 242424 Size 10 Padding Add..." at bounding box center [54, 89] width 68 height 53
click at [54, 83] on div at bounding box center [54, 82] width 7 height 7
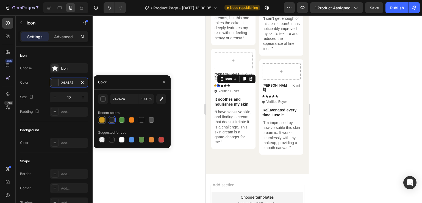
click at [98, 120] on div at bounding box center [102, 120] width 8 height 8
type input "CE9A21"
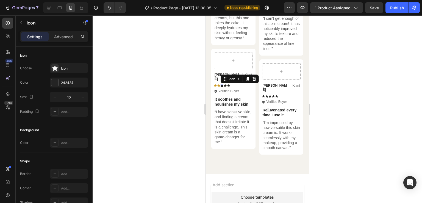
click at [223, 84] on icon at bounding box center [222, 85] width 3 height 3
click at [65, 78] on div "242424" at bounding box center [69, 83] width 38 height 10
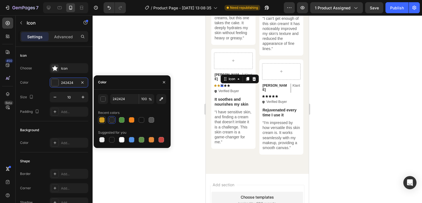
click at [104, 121] on div at bounding box center [101, 119] width 5 height 5
type input "CE9A21"
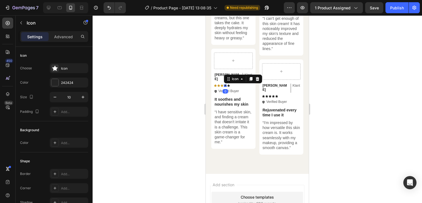
click at [226, 84] on icon at bounding box center [225, 85] width 3 height 3
click at [52, 84] on div at bounding box center [54, 82] width 7 height 7
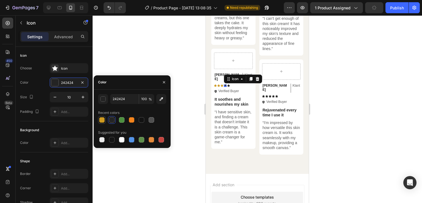
click at [106, 123] on div at bounding box center [102, 120] width 8 height 8
type input "CE9A21"
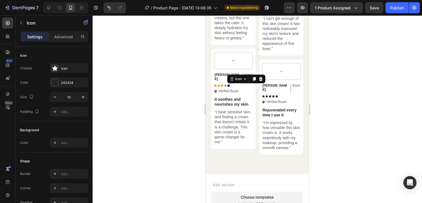
click at [230, 84] on icon at bounding box center [228, 85] width 3 height 2
click at [52, 85] on div at bounding box center [54, 82] width 7 height 7
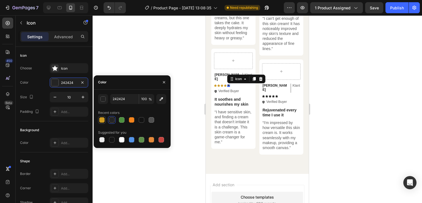
click at [100, 119] on div at bounding box center [101, 119] width 5 height 5
type input "CE9A21"
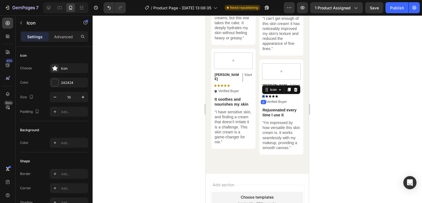
click at [262, 96] on icon at bounding box center [263, 96] width 3 height 3
click at [59, 80] on div "242424" at bounding box center [69, 83] width 38 height 10
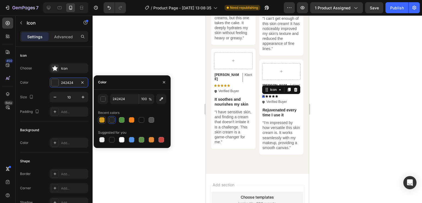
click at [101, 118] on div at bounding box center [101, 119] width 5 height 5
type input "CE9A21"
drag, startPoint x: 265, startPoint y: 97, endPoint x: 318, endPoint y: 109, distance: 54.9
click at [266, 97] on div "Icon 0" at bounding box center [267, 96] width 3 height 3
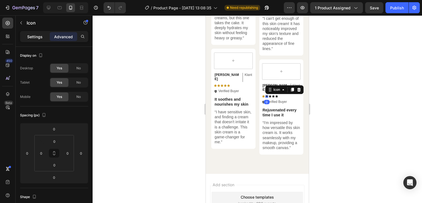
click at [43, 37] on div "Settings" at bounding box center [34, 36] width 27 height 9
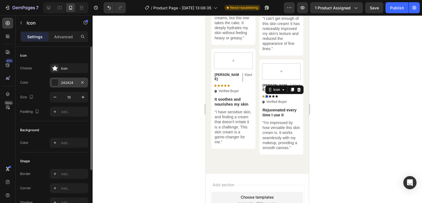
click at [56, 83] on div at bounding box center [54, 82] width 7 height 7
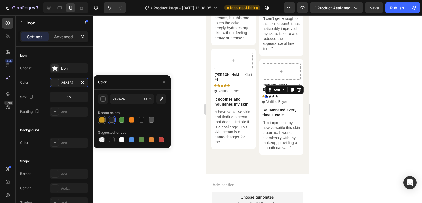
click at [101, 121] on div at bounding box center [101, 119] width 5 height 5
type input "CE9A21"
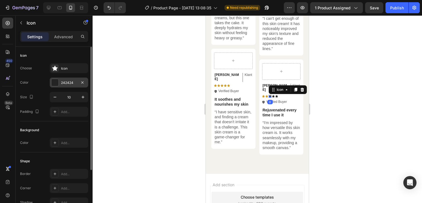
click at [59, 83] on div at bounding box center [55, 83] width 8 height 8
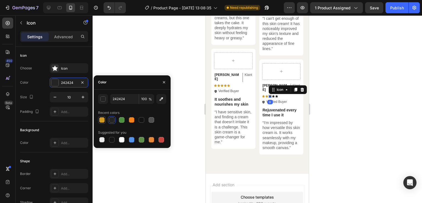
click at [100, 122] on div at bounding box center [101, 119] width 5 height 5
type input "CE9A21"
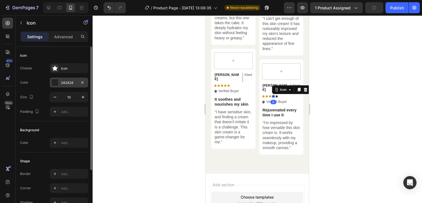
click at [57, 82] on div at bounding box center [54, 82] width 7 height 7
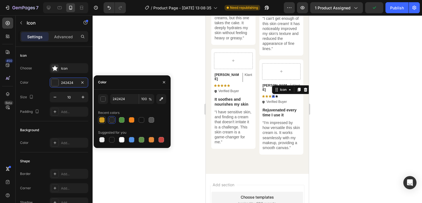
click at [101, 119] on div at bounding box center [101, 119] width 5 height 5
type input "CE9A21"
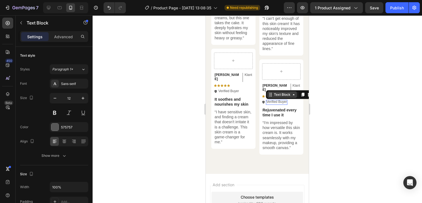
click at [274, 98] on div "Text Block" at bounding box center [283, 94] width 30 height 7
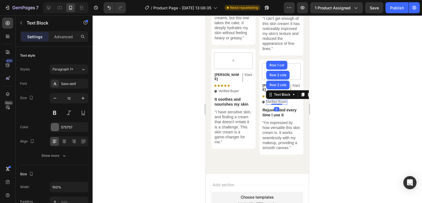
click at [328, 115] on div at bounding box center [258, 109] width 330 height 188
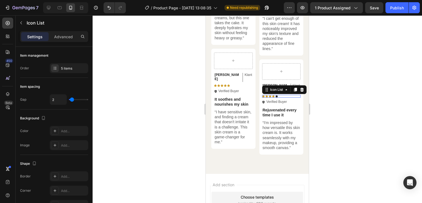
click at [274, 95] on div "Hannah Text Block Klant Text Block Row Icon Icon Icon Icon Icon Icon List 0 Ico…" at bounding box center [281, 92] width 39 height 25
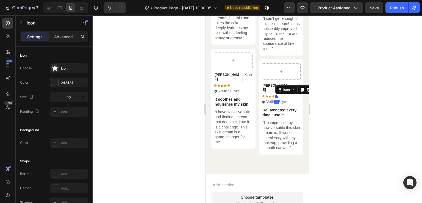
click at [276, 96] on icon at bounding box center [277, 96] width 3 height 3
click at [58, 79] on div at bounding box center [54, 82] width 7 height 7
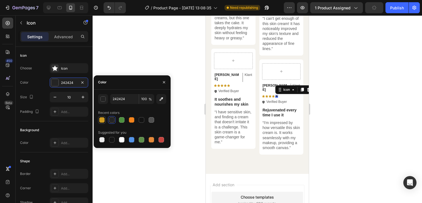
click at [101, 120] on div at bounding box center [101, 119] width 5 height 5
type input "CE9A21"
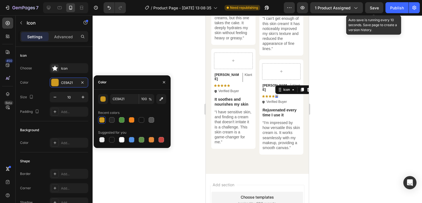
click at [374, 10] on div "Save" at bounding box center [374, 8] width 9 height 6
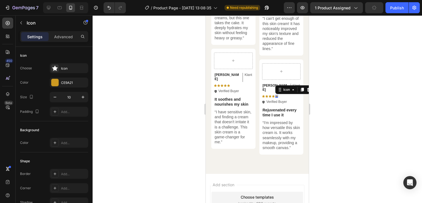
click at [330, 95] on div at bounding box center [258, 109] width 330 height 188
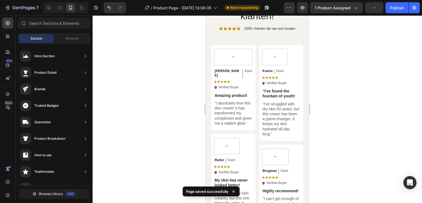
scroll to position [1488, 0]
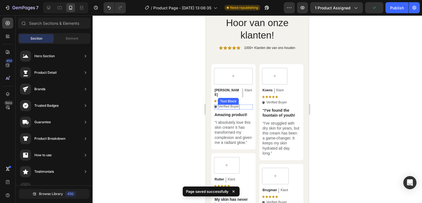
click at [229, 104] on p "Verified Buyer" at bounding box center [229, 106] width 21 height 4
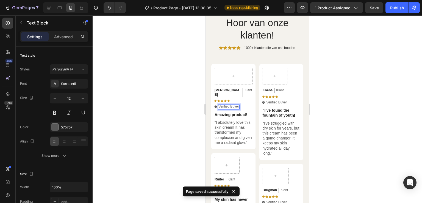
click at [238, 104] on p "Verified Buyer" at bounding box center [229, 106] width 21 height 4
click at [239, 104] on div "Verified Buyer" at bounding box center [229, 106] width 22 height 5
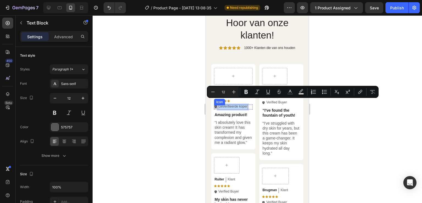
drag, startPoint x: 247, startPoint y: 101, endPoint x: 216, endPoint y: 101, distance: 30.8
click at [216, 104] on div "Icon Geverifieerde koper Text Block 0 Row" at bounding box center [233, 106] width 39 height 5
copy p "Geverifieerde koper"
click at [282, 101] on p "Verified Buyer" at bounding box center [277, 102] width 21 height 4
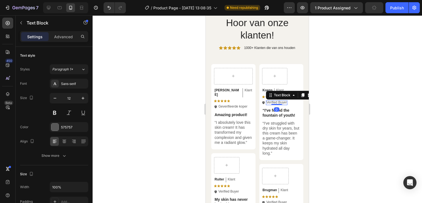
click at [285, 102] on p "Verified Buyer" at bounding box center [277, 102] width 21 height 4
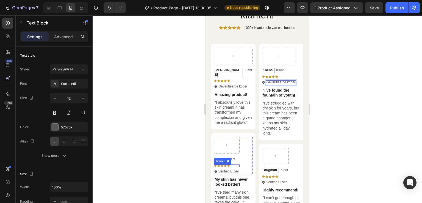
scroll to position [1508, 0]
click at [236, 171] on p "Verified Buyer" at bounding box center [229, 171] width 21 height 4
click at [239, 171] on p "Verified Buyer" at bounding box center [229, 171] width 21 height 4
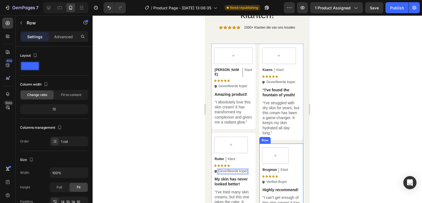
click at [277, 182] on p "Verified Buyer" at bounding box center [277, 182] width 21 height 4
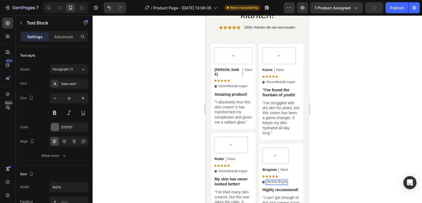
click at [282, 181] on p "Verified Buyer" at bounding box center [277, 182] width 21 height 4
click at [284, 182] on p "Verified Buyer" at bounding box center [277, 182] width 21 height 4
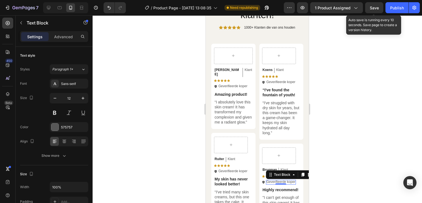
click at [375, 5] on span "Save" at bounding box center [374, 7] width 9 height 5
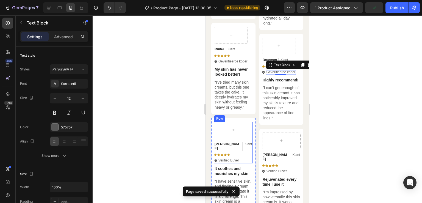
scroll to position [1621, 0]
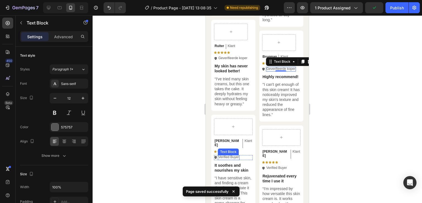
click at [240, 155] on div "Verified Buyer" at bounding box center [229, 157] width 22 height 5
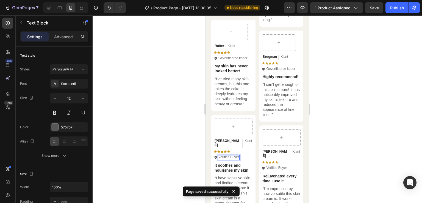
click at [239, 155] on p "Verified Buyer" at bounding box center [229, 157] width 21 height 4
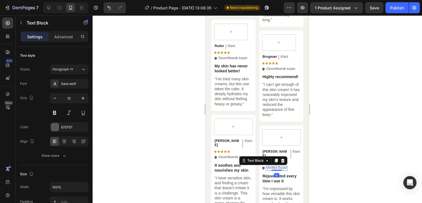
click at [284, 168] on p "Verified Buyer" at bounding box center [277, 168] width 21 height 4
click at [285, 169] on p "Verified Buyer" at bounding box center [277, 168] width 21 height 4
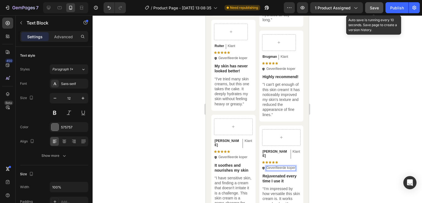
click at [373, 4] on button "Save" at bounding box center [374, 7] width 18 height 11
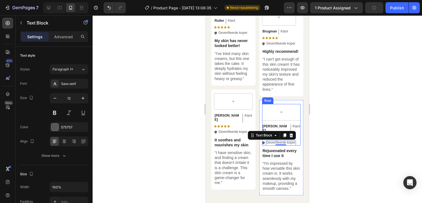
scroll to position [1706, 0]
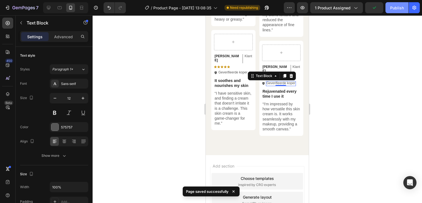
click at [396, 11] on button "Publish" at bounding box center [397, 7] width 23 height 11
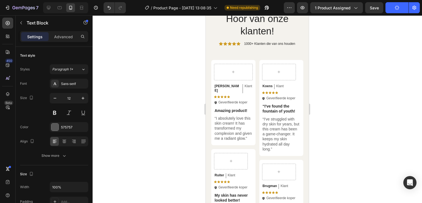
scroll to position [1477, 0]
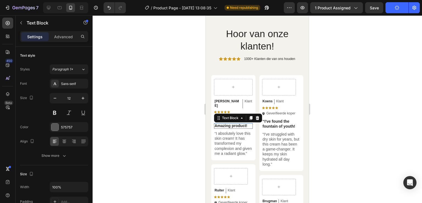
click at [244, 123] on p "Amazing product!" at bounding box center [234, 125] width 38 height 5
click at [231, 123] on p "Amazing product!" at bounding box center [234, 125] width 38 height 5
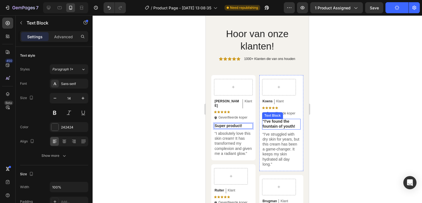
click at [288, 124] on p "“I've found the fountain of youth!" at bounding box center [282, 124] width 38 height 10
click at [293, 124] on p "“I've found the fountain of youth!" at bounding box center [282, 124] width 38 height 10
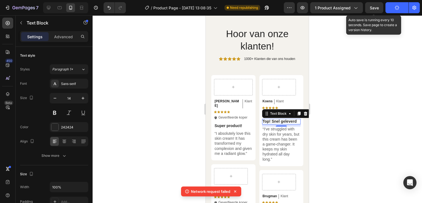
click at [378, 7] on span "Save" at bounding box center [374, 7] width 9 height 5
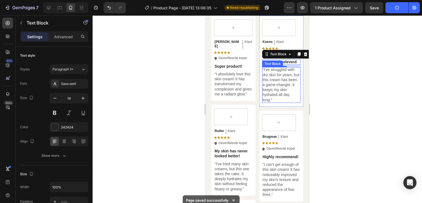
scroll to position [1537, 0]
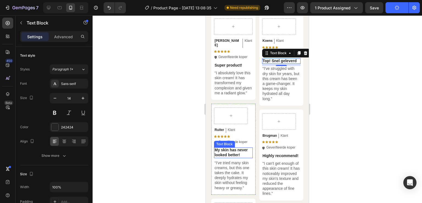
click at [234, 154] on p "My skin has never looked better!" at bounding box center [234, 152] width 38 height 10
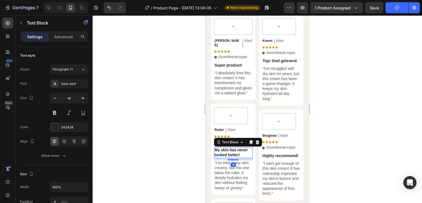
click at [244, 154] on p "My skin has never looked better!" at bounding box center [234, 152] width 38 height 10
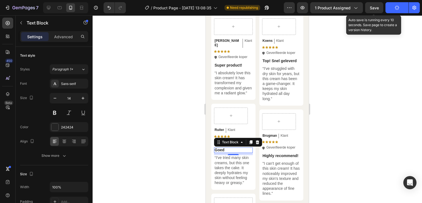
click at [375, 5] on span "Save" at bounding box center [374, 7] width 9 height 5
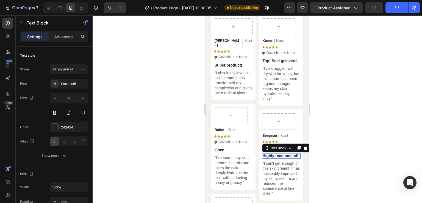
click at [276, 158] on p "Highly recommend!" at bounding box center [282, 155] width 38 height 5
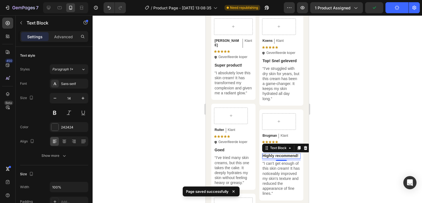
click at [286, 158] on p "Highly recommend!" at bounding box center [282, 155] width 38 height 5
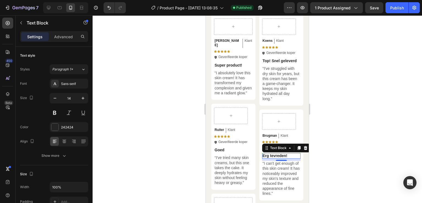
drag, startPoint x: 374, startPoint y: 13, endPoint x: 374, endPoint y: 10, distance: 3.0
click at [374, 10] on div "7 / Product Page - Apr 24, 13:08:35 Published Preview 1 product assigned Save P…" at bounding box center [211, 8] width 422 height 16
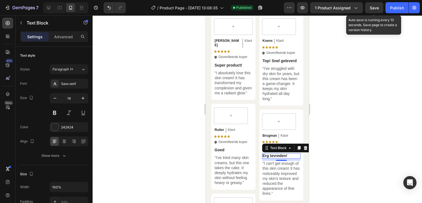
click at [374, 10] on div "Save" at bounding box center [374, 8] width 9 height 6
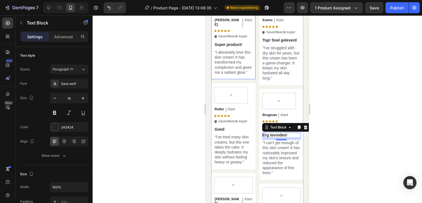
scroll to position [1567, 0]
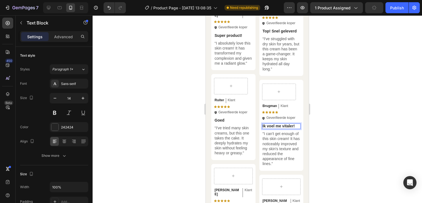
click at [280, 125] on p "Ik voel me vitaler!" at bounding box center [282, 125] width 38 height 5
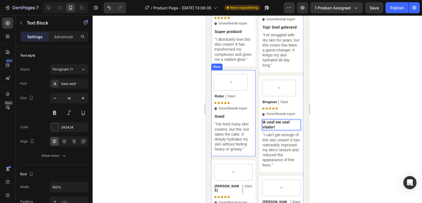
scroll to position [1674, 0]
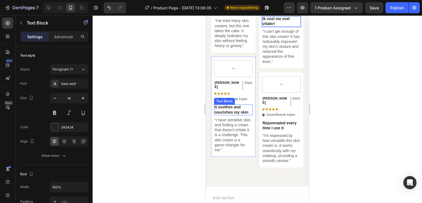
click at [243, 106] on p "It soothes and nourishes my skin" at bounding box center [234, 109] width 38 height 10
click at [247, 108] on p "It soothes and nourishes my skin" at bounding box center [234, 109] width 38 height 10
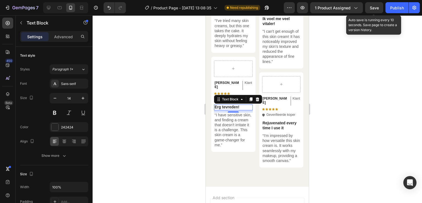
click at [375, 6] on span "Save" at bounding box center [374, 7] width 9 height 5
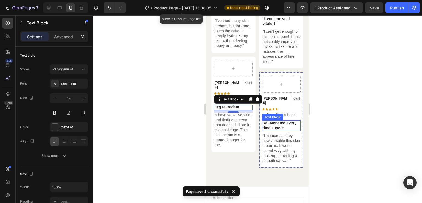
click at [276, 121] on p "Rejuvenated every time I use it" at bounding box center [282, 125] width 38 height 10
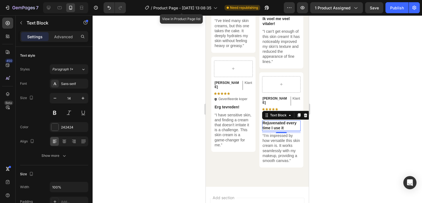
click at [286, 122] on p "Rejuvenated every time I use it" at bounding box center [282, 125] width 38 height 10
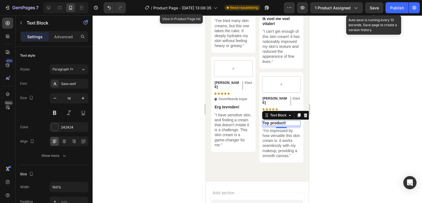
click at [378, 6] on span "Save" at bounding box center [374, 7] width 9 height 5
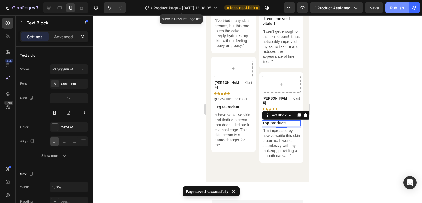
click at [401, 8] on div "Publish" at bounding box center [397, 8] width 14 height 6
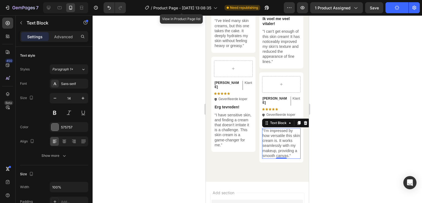
click at [276, 156] on p "“I'm impressed by how versatile this skin cream is. It works seamlessly with my…" at bounding box center [282, 143] width 38 height 30
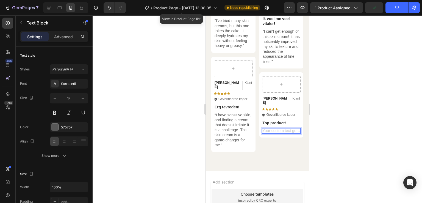
click at [266, 128] on div "Rich Text Editor. Editing area: main" at bounding box center [281, 130] width 39 height 5
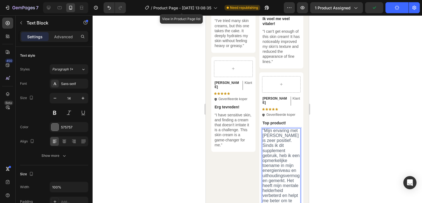
scroll to position [1683, 0]
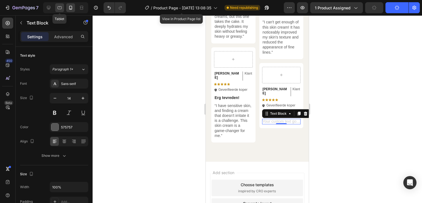
click at [61, 8] on icon at bounding box center [60, 7] width 4 height 3
type input "16"
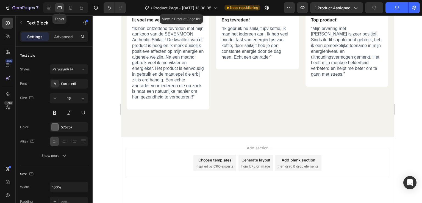
scroll to position [1706, 0]
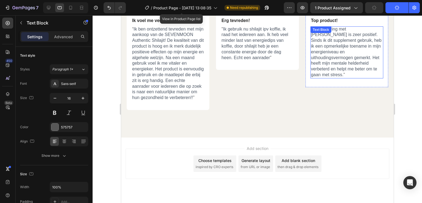
click at [337, 61] on span "Mijn ervaring met Shilajit is zeer positief. Sinds ik dit supplement gebruik, h…" at bounding box center [346, 52] width 71 height 50
click at [344, 67] on p "“ Mijn ervaring met Shilajit is zeer positief. Sinds ik dit supplement gebruik,…" at bounding box center [347, 51] width 72 height 51
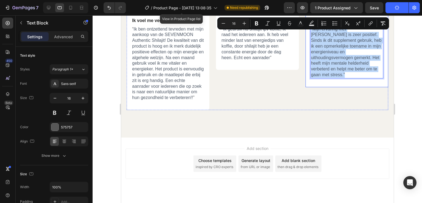
drag, startPoint x: 343, startPoint y: 68, endPoint x: 430, endPoint y: 44, distance: 89.3
click at [305, 27] on div "Hannah Text Block Klant Text Block Row Icon Icon Icon Icon Icon Icon List Icon …" at bounding box center [346, 37] width 83 height 99
click at [323, 37] on p "“ Mijn ervaring met Shilajit is zeer positief. Sinds ik dit supplement gebruik,…" at bounding box center [347, 51] width 72 height 51
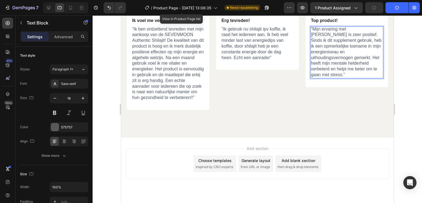
drag, startPoint x: 323, startPoint y: 37, endPoint x: 318, endPoint y: 39, distance: 5.2
click at [318, 39] on span "Mijn ervaring met Shilajit is zeer positief. Sinds ik dit supplement gebruik, h…" at bounding box center [346, 52] width 71 height 50
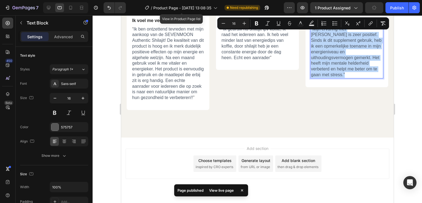
drag, startPoint x: 345, startPoint y: 68, endPoint x: 430, endPoint y: 44, distance: 87.9
click at [311, 29] on p "“ Mijn ervaring met Shilajit is zeer positief. Sinds ik dit supplement gebruik,…" at bounding box center [347, 51] width 72 height 51
copy p "“ Mijn ervaring met Shilajit is zeer positief. Sinds ik dit supplement gebruik,…"
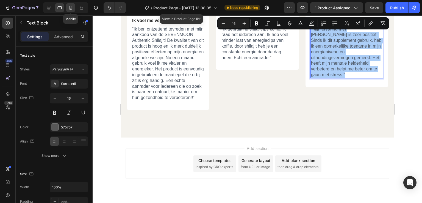
click at [69, 10] on icon at bounding box center [70, 7] width 5 height 5
type input "14"
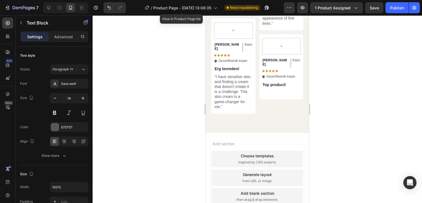
scroll to position [1635, 0]
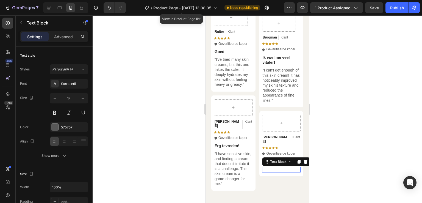
click at [278, 167] on p "Rich Text Editor. Editing area: main" at bounding box center [282, 169] width 38 height 5
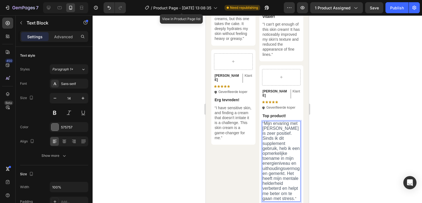
scroll to position [1683, 0]
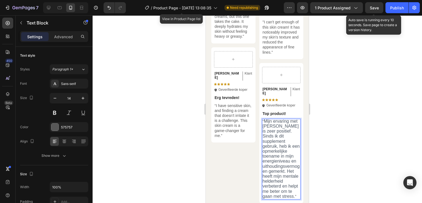
click at [373, 8] on span "Save" at bounding box center [374, 7] width 9 height 5
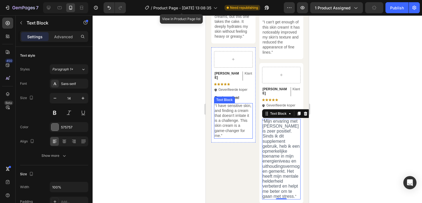
click at [233, 109] on p "“I have sensitive skin, and finding a cream that doesn't irritate it is a chall…" at bounding box center [234, 120] width 38 height 35
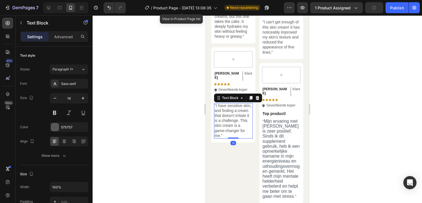
click at [243, 130] on p "“I have sensitive skin, and finding a cream that doesn't irritate it is a chall…" at bounding box center [234, 120] width 38 height 35
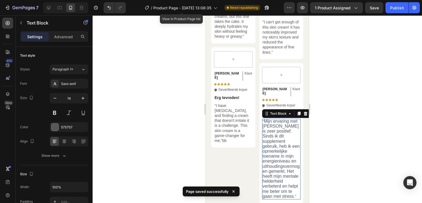
click at [268, 120] on span "Mijn ervaring met Shilajit is zeer positief. Sinds ik dit supplement gebruik, h…" at bounding box center [281, 159] width 37 height 80
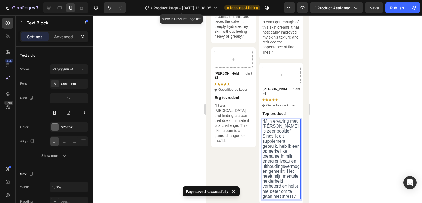
click at [271, 119] on span "Mijn ervaring met Shilajit is zeer positief. Sinds ik dit supplement gebruik, h…" at bounding box center [281, 159] width 37 height 80
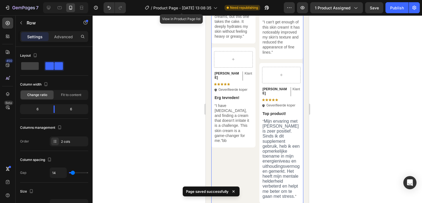
click at [254, 119] on div "Koens Text Block Klant Text Block Row Icon Icon Icon Icon Icon Icon List Icon G…" at bounding box center [257, 35] width 92 height 335
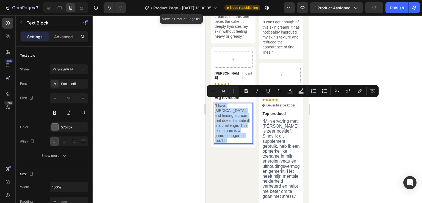
drag, startPoint x: 247, startPoint y: 131, endPoint x: 215, endPoint y: 102, distance: 43.6
click at [215, 103] on p "“I have sensitive skin, and finding a cream that doesn't irritate it is a chall…" at bounding box center [234, 123] width 38 height 40
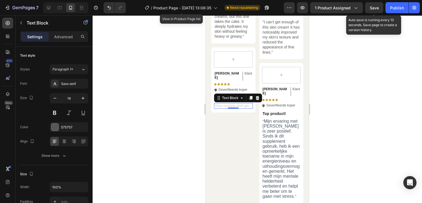
click at [375, 7] on span "Save" at bounding box center [374, 7] width 9 height 5
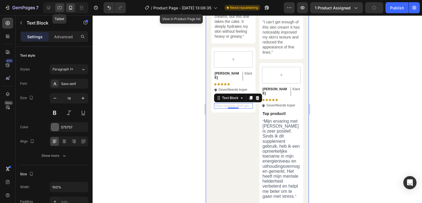
click at [62, 6] on icon at bounding box center [59, 7] width 5 height 5
type input "16"
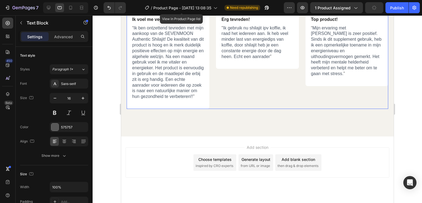
scroll to position [1706, 0]
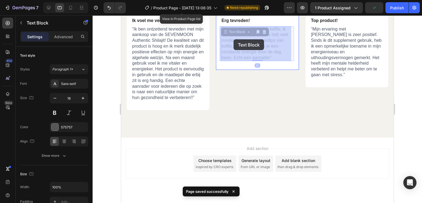
drag, startPoint x: 270, startPoint y: 56, endPoint x: 258, endPoint y: 56, distance: 12.1
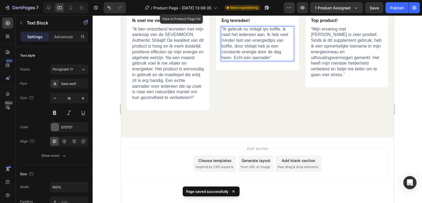
click at [273, 55] on p "" Ik gebruik nu shilajit ipv koffie, ik raad het iedereen aan. Ik heb veel mind…" at bounding box center [257, 43] width 72 height 34
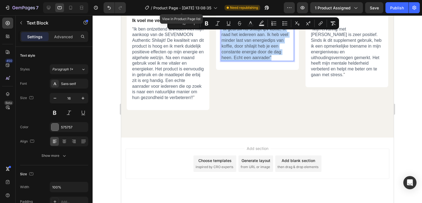
drag, startPoint x: 261, startPoint y: 54, endPoint x: 220, endPoint y: 29, distance: 48.2
click at [221, 29] on p "" Ik gebruik nu shilajit ipv koffie, ik raad het iedereen aan. Ik heb veel mind…" at bounding box center [257, 43] width 72 height 34
copy p "" Ik gebruik nu shilajit ipv koffie, ik raad het iedereen aan. Ik heb veel mind…"
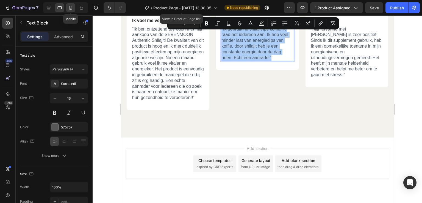
click at [70, 9] on icon at bounding box center [70, 8] width 3 height 4
type input "14"
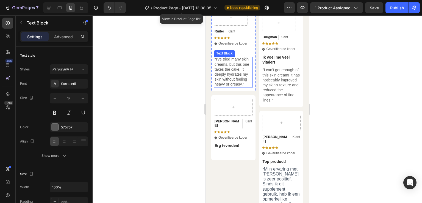
scroll to position [1635, 0]
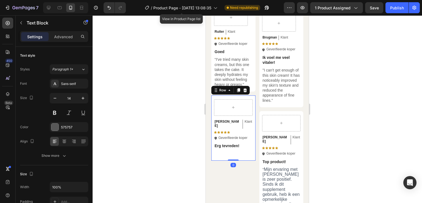
click at [220, 151] on p "Rich Text Editor. Editing area: main" at bounding box center [234, 153] width 38 height 5
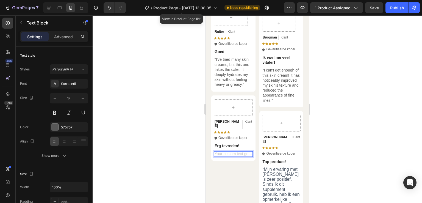
click at [216, 151] on div "Rich Text Editor. Editing area: main" at bounding box center [233, 153] width 39 height 5
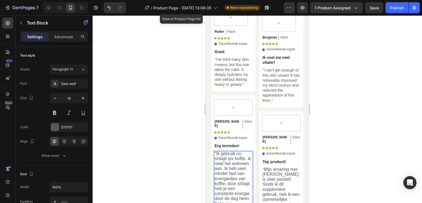
scroll to position [1653, 0]
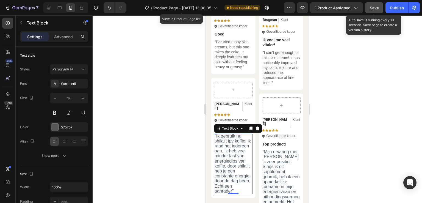
click at [382, 5] on button "Save" at bounding box center [374, 7] width 18 height 11
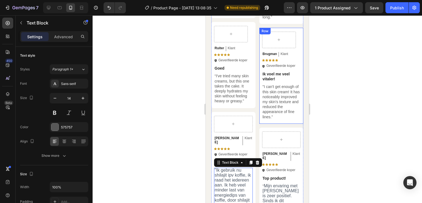
scroll to position [1618, 0]
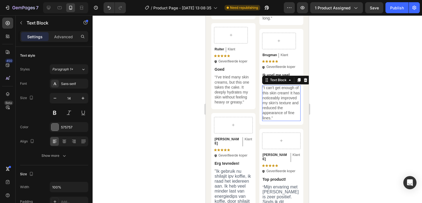
click at [277, 119] on p ""I can't get enough of this skin cream! It has noticeably improved my skin's te…" at bounding box center [282, 102] width 38 height 35
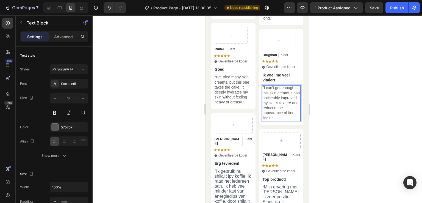
click at [279, 117] on p ""I can't get enough of this skin cream! It has noticeably improved my skin's te…" at bounding box center [282, 102] width 38 height 35
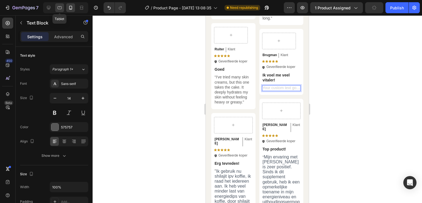
click at [59, 9] on icon at bounding box center [60, 7] width 4 height 3
type input "16"
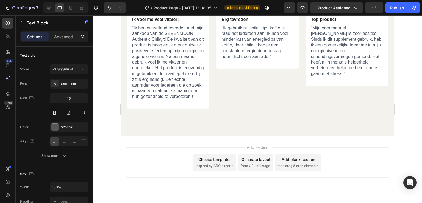
scroll to position [1706, 0]
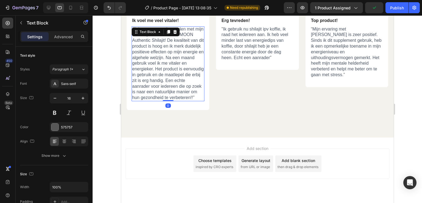
click at [153, 88] on span "Ik ben ontzettend tevreden met mijn aankoop van de SEVENMOON Authentic Shilajit…" at bounding box center [168, 63] width 72 height 73
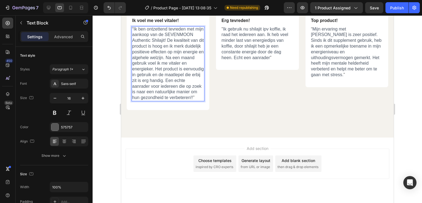
click at [157, 101] on p "“ Ik ben ontzettend tevreden met mijn aankoop van de SEVENMOON Authentic Shilaj…" at bounding box center [168, 63] width 72 height 74
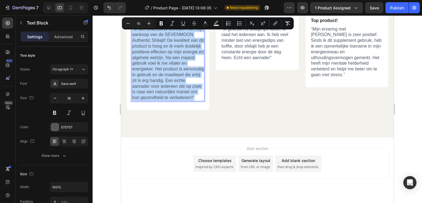
drag, startPoint x: 157, startPoint y: 102, endPoint x: 131, endPoint y: 29, distance: 77.9
click at [131, 29] on div "“ Ik ben ontzettend tevreden met mijn aankoop van de SEVENMOON Authentic Shilaj…" at bounding box center [167, 63] width 73 height 75
copy p "“ Ik ben ontzettend tevreden met mijn aankoop van de SEVENMOON Authentic Shilaj…"
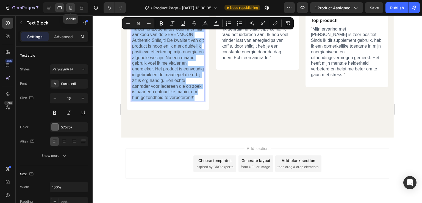
click at [68, 5] on icon at bounding box center [70, 7] width 5 height 5
type input "14"
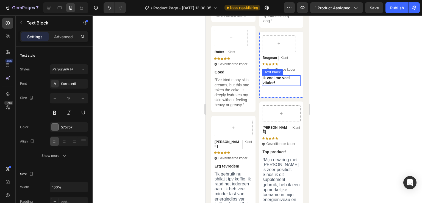
scroll to position [1613, 0]
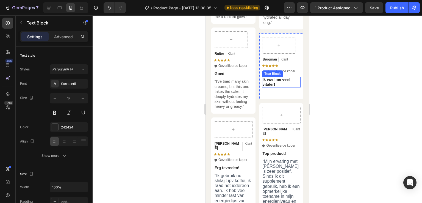
click at [275, 83] on p "Ik voel me veel vitaler!" at bounding box center [282, 82] width 38 height 10
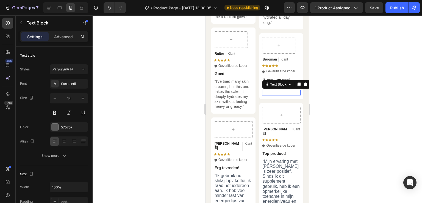
click at [272, 90] on p "Rich Text Editor. Editing area: main" at bounding box center [282, 92] width 38 height 5
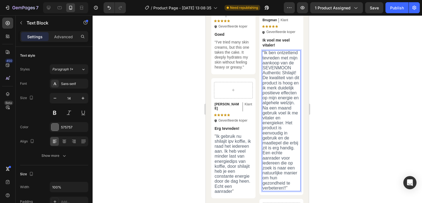
scroll to position [1656, 0]
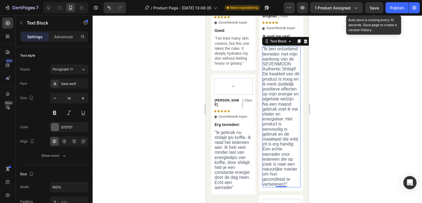
click at [378, 8] on span "Save" at bounding box center [374, 7] width 9 height 5
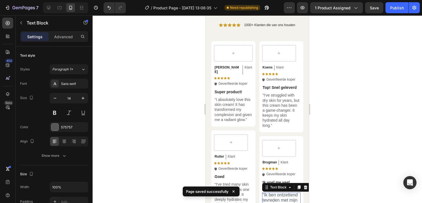
scroll to position [1537, 0]
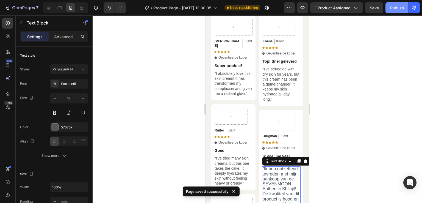
click at [393, 10] on div "Publish" at bounding box center [397, 8] width 14 height 6
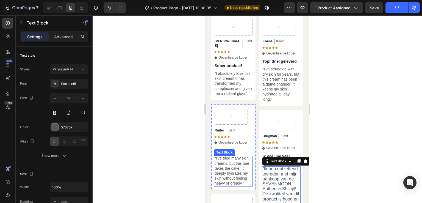
click at [224, 170] on p "“I've tried many skin creams, but this one takes the cake. It deeply hydrates m…" at bounding box center [234, 171] width 38 height 30
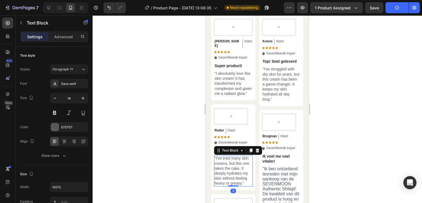
click at [243, 184] on p "“I've tried many skin creams, but this one takes the cake. It deeply hydrates m…" at bounding box center [234, 171] width 38 height 30
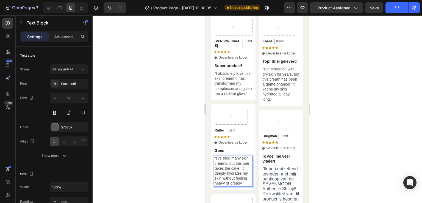
click at [244, 184] on p "“I've tried many skin creams, but this one takes the cake. It deeply hydrates m…" at bounding box center [234, 171] width 38 height 30
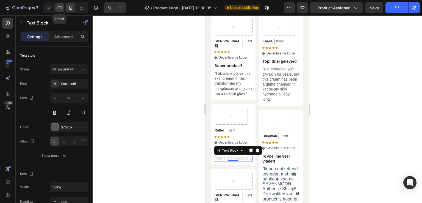
click at [62, 9] on icon at bounding box center [59, 7] width 5 height 5
type input "16"
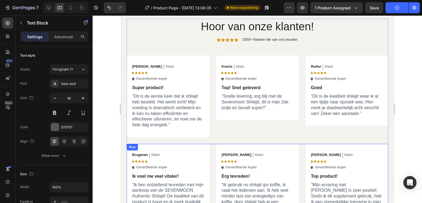
scroll to position [1546, 0]
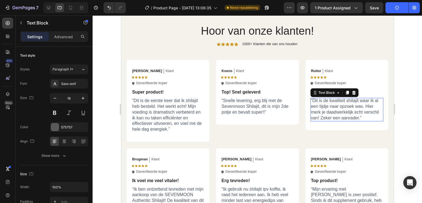
click at [337, 106] on span "Dit is de kwaliteit shilajit waar ik al een tijdje naar opzoek was. Hier merk j…" at bounding box center [345, 109] width 68 height 22
click at [361, 115] on p "“ Dit is de kwaliteit shilajit waar ik al een tijdje naar opzoek was. Hier merk…" at bounding box center [347, 109] width 72 height 23
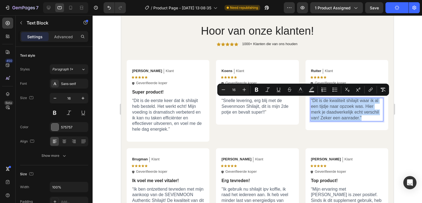
drag, startPoint x: 360, startPoint y: 116, endPoint x: 308, endPoint y: 100, distance: 54.8
click at [310, 100] on div "“ Dit is de kwaliteit shilajit waar ik al een tijdje naar opzoek was. Hier merk…" at bounding box center [346, 109] width 73 height 23
copy p "“ Dit is de kwaliteit shilajit waar ik al een tijdje naar opzoek was. Hier merk…"
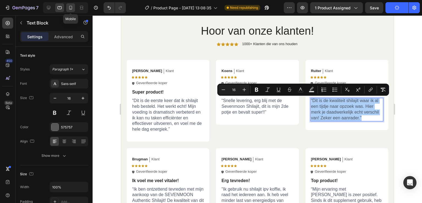
click at [73, 10] on div at bounding box center [70, 7] width 9 height 9
type input "14"
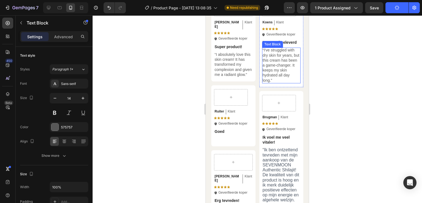
scroll to position [1559, 0]
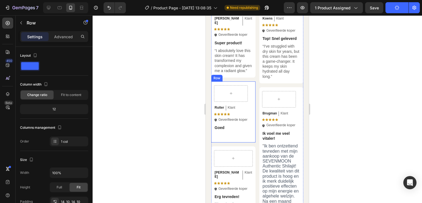
click at [216, 140] on div "Ruiter Text Block Klant Text Block Row Icon Icon Icon Icon Icon Icon List Icon …" at bounding box center [233, 111] width 44 height 61
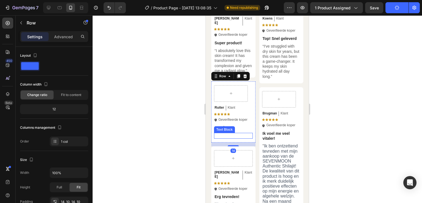
click at [217, 137] on p "Rich Text Editor. Editing area: main" at bounding box center [234, 135] width 38 height 5
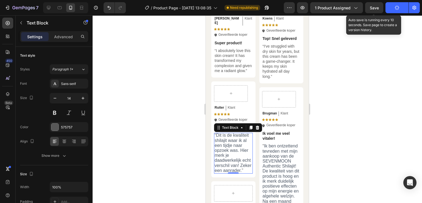
click at [376, 5] on span "Save" at bounding box center [374, 7] width 9 height 5
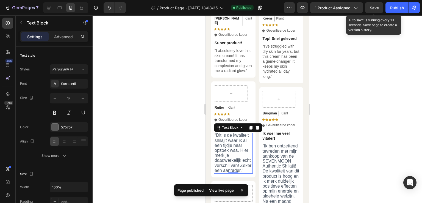
click at [372, 7] on span "Save" at bounding box center [374, 7] width 9 height 5
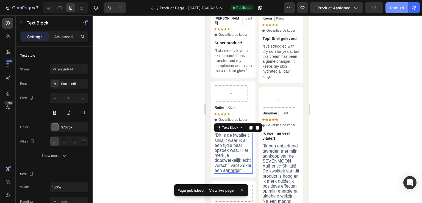
click at [397, 8] on div "Publish" at bounding box center [397, 8] width 14 height 6
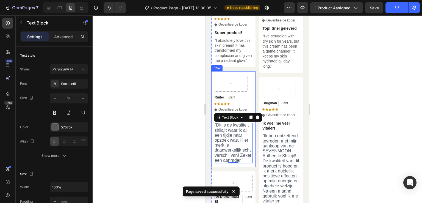
scroll to position [1560, 0]
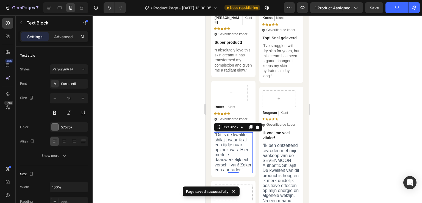
click at [344, 89] on div at bounding box center [258, 109] width 330 height 188
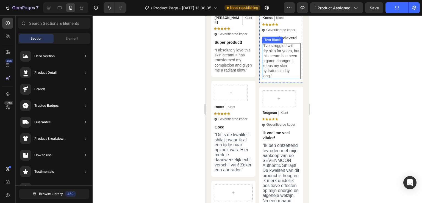
click at [282, 74] on p "“I've struggled with dry skin for years, but this cream has been a game-changer…" at bounding box center [282, 60] width 38 height 35
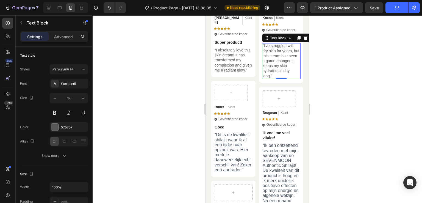
click at [279, 74] on p "“I've struggled with dry skin for years, but this cream has been a game-changer…" at bounding box center [282, 60] width 38 height 35
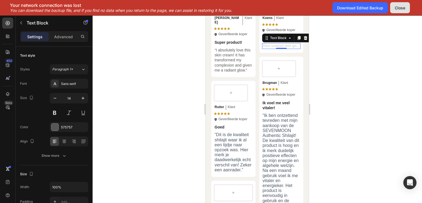
click at [396, 9] on div "Close" at bounding box center [400, 8] width 10 height 6
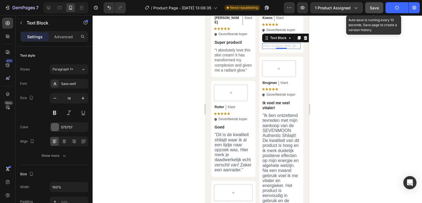
click at [376, 4] on button "Save" at bounding box center [374, 7] width 18 height 11
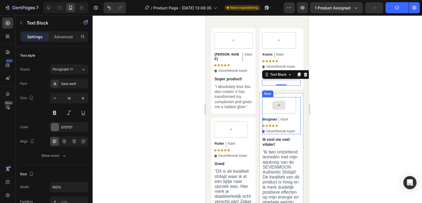
scroll to position [1523, 0]
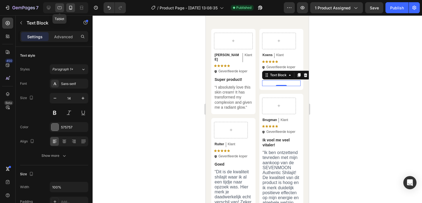
click at [63, 7] on div at bounding box center [59, 7] width 9 height 9
type input "16"
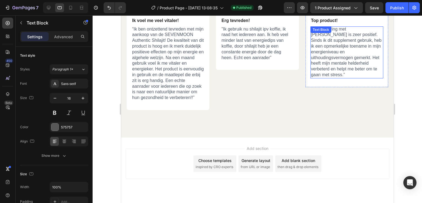
scroll to position [1553, 0]
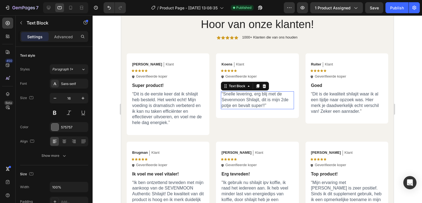
click at [235, 99] on span "Snelle levering, erg blij met de Sevenmoon Shilajit, dit is mijn 2de potje en b…" at bounding box center [254, 100] width 67 height 16
click at [265, 105] on p "“ Snelle levering, erg blij met de Sevenmoon Shilajit, dit is mijn 2de potje en…" at bounding box center [257, 99] width 72 height 17
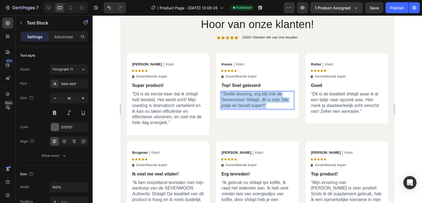
drag, startPoint x: 267, startPoint y: 105, endPoint x: 219, endPoint y: 93, distance: 49.2
click at [221, 93] on div "“ Snelle levering, erg blij met de Sevenmoon Shilajit, dit is mijn 2de potje en…" at bounding box center [257, 100] width 73 height 18
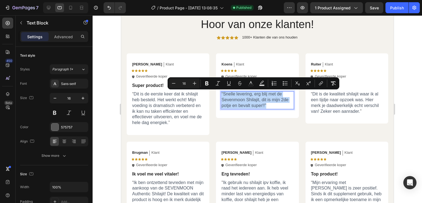
copy p "“ Snelle levering, erg blij met de Sevenmoon Shilajit, dit is mijn 2de potje en…"
click at [71, 7] on icon at bounding box center [70, 7] width 5 height 5
type input "14"
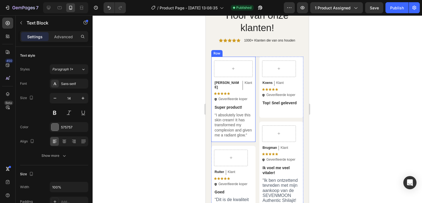
scroll to position [1476, 0]
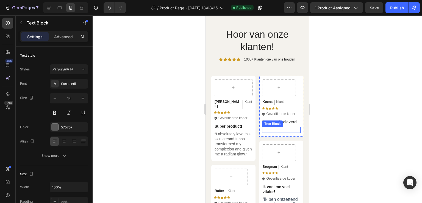
click at [267, 128] on p "Rich Text Editor. Editing area: main" at bounding box center [282, 129] width 38 height 5
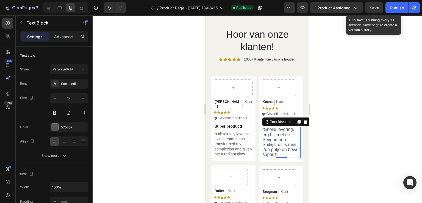
click at [373, 8] on span "Save" at bounding box center [374, 7] width 9 height 5
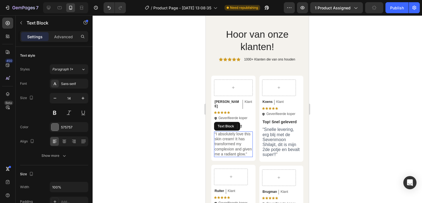
click at [218, 141] on p "“I absolutely love this skin cream! It has transformed my complexion and given …" at bounding box center [234, 143] width 38 height 25
click at [223, 148] on p "“I absolutely love this skin cream! It has transformed my complexion and given …" at bounding box center [234, 143] width 38 height 25
click at [226, 153] on p "“I absolutely love this skin cream! It has transformed my complexion and given …" at bounding box center [234, 143] width 38 height 25
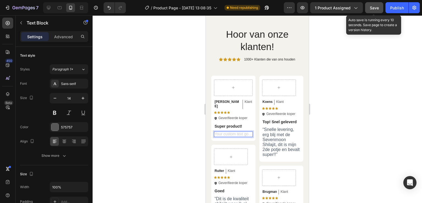
click at [373, 4] on button "Save" at bounding box center [374, 7] width 18 height 11
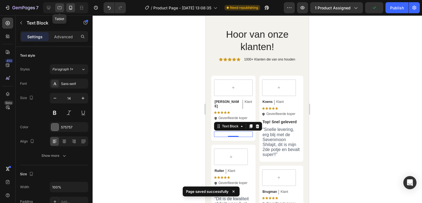
click at [61, 9] on icon at bounding box center [60, 7] width 4 height 3
type input "16"
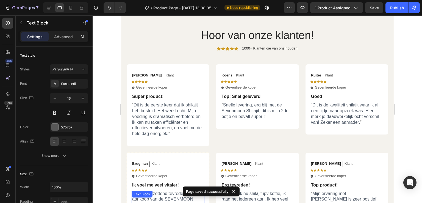
scroll to position [1542, 0]
click at [166, 131] on p "“ Dit is de eerste keer dat ik shilajit heb besteld. Het werkt echt! Mijn voedi…" at bounding box center [168, 120] width 72 height 34
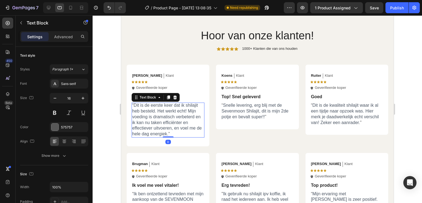
click at [170, 133] on p "“ Dit is de eerste keer dat ik shilajit heb besteld. Het werkt echt! Mijn voedi…" at bounding box center [168, 120] width 72 height 34
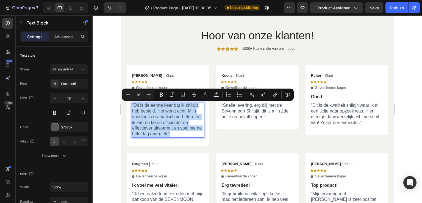
drag, startPoint x: 172, startPoint y: 134, endPoint x: 131, endPoint y: 105, distance: 50.2
click at [131, 105] on div "“ Dit is de eerste keer dat ik shilajit heb besteld. Het werkt echt! Mijn voedi…" at bounding box center [167, 120] width 73 height 35
copy p "“ Dit is de eerste keer dat ik shilajit heb besteld. Het werkt echt! Mijn voedi…"
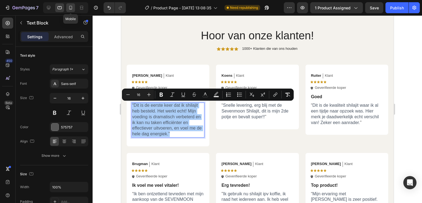
drag, startPoint x: 70, startPoint y: 10, endPoint x: 10, endPoint y: 85, distance: 96.1
click at [70, 10] on icon at bounding box center [70, 7] width 5 height 5
type input "14"
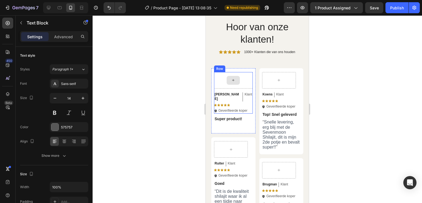
scroll to position [1465, 0]
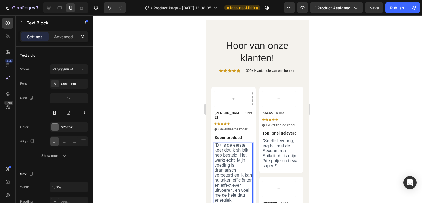
scroll to position [1473, 0]
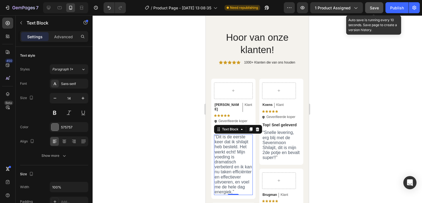
click at [367, 10] on button "Save" at bounding box center [374, 7] width 18 height 11
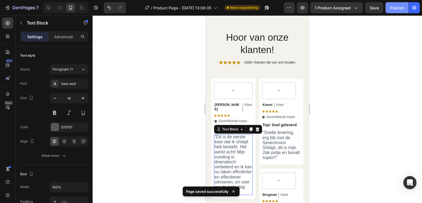
click at [400, 7] on div "Publish" at bounding box center [397, 8] width 14 height 6
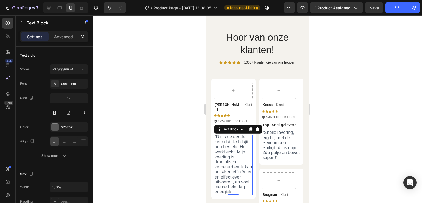
click at [381, 109] on div at bounding box center [258, 109] width 330 height 188
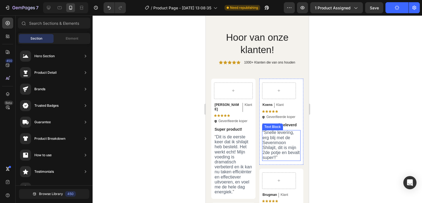
click at [267, 148] on span "Snelle levering, erg blij met de Sevenmoon Shilajit, dit is mijn 2de potje en b…" at bounding box center [281, 145] width 37 height 30
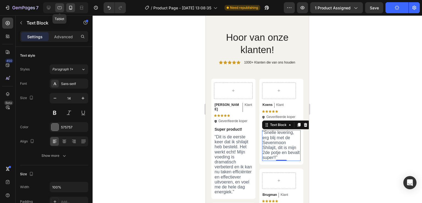
click at [61, 9] on icon at bounding box center [60, 7] width 4 height 3
type input "16"
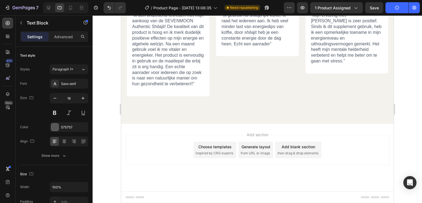
scroll to position [1706, 0]
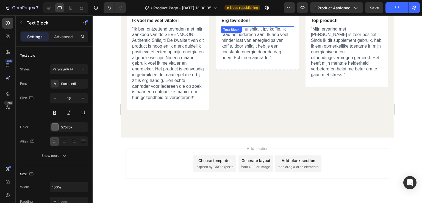
click at [243, 33] on div "" Ik gebruik nu shilajit ipv koffie, ik raad het iedereen aan. Ik heb veel mind…" at bounding box center [257, 43] width 73 height 35
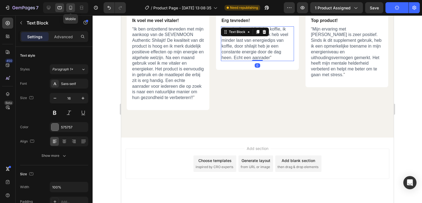
click at [68, 8] on icon at bounding box center [70, 7] width 5 height 5
type input "14"
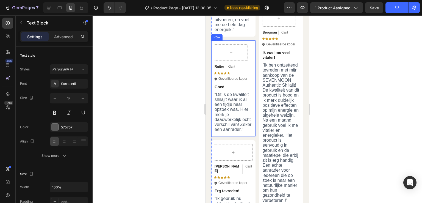
scroll to position [1525, 0]
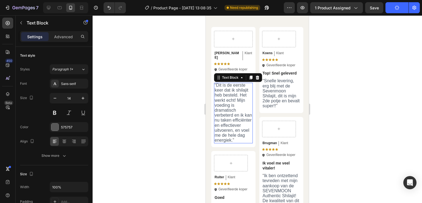
click at [243, 112] on span "Dit is de eerste keer dat ik shilajit heb besteld. Het werkt echt! Mijn voeding…" at bounding box center [233, 113] width 37 height 60
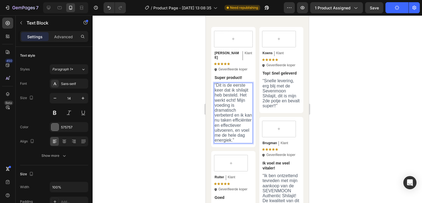
click at [236, 143] on p "“ Dit is de eerste keer dat ik shilajit heb besteld. Het werkt echt! Mijn voedi…" at bounding box center [234, 113] width 38 height 60
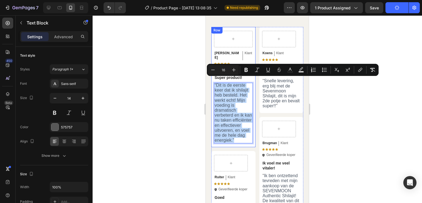
drag, startPoint x: 236, startPoint y: 143, endPoint x: 211, endPoint y: 80, distance: 67.6
click at [211, 80] on div "Natalie Text Block Klant Text Block Row Icon Icon Icon Icon Icon Icon List Icon…" at bounding box center [233, 87] width 44 height 120
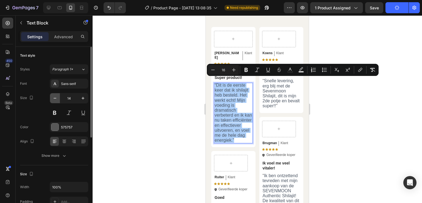
click at [53, 97] on icon "button" at bounding box center [54, 97] width 5 height 5
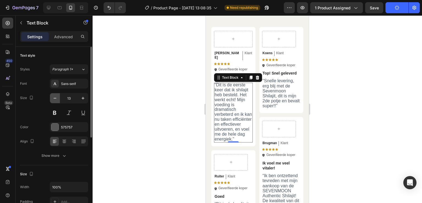
click at [53, 97] on icon "button" at bounding box center [54, 97] width 5 height 5
click at [84, 96] on icon "button" at bounding box center [82, 97] width 5 height 5
click at [55, 98] on icon "button" at bounding box center [55, 98] width 3 height 1
type input "13"
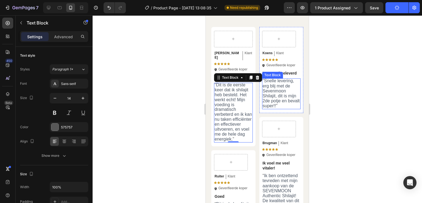
click at [276, 96] on span "Snelle levering, erg blij met de Sevenmoon Shilajit, dit is mijn 2de potje en b…" at bounding box center [281, 93] width 37 height 30
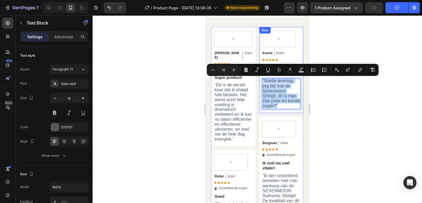
drag, startPoint x: 290, startPoint y: 106, endPoint x: 258, endPoint y: 79, distance: 41.4
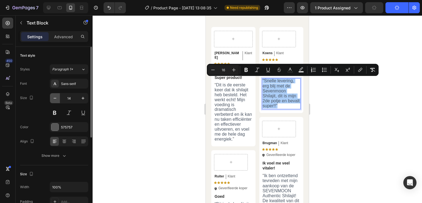
click at [56, 95] on icon "button" at bounding box center [54, 97] width 5 height 5
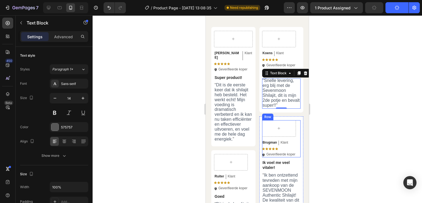
type input "13"
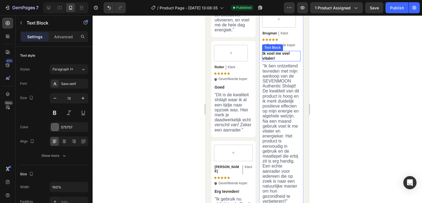
scroll to position [1692, 0]
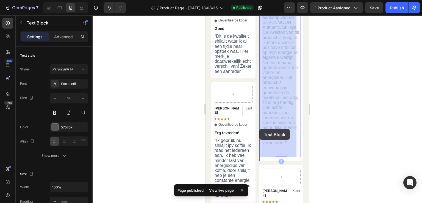
drag, startPoint x: 267, startPoint y: 141, endPoint x: 260, endPoint y: 129, distance: 14.3
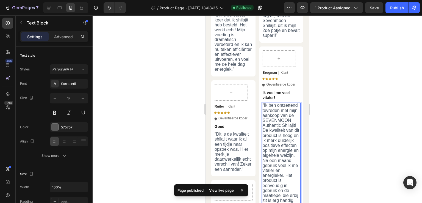
scroll to position [1590, 0]
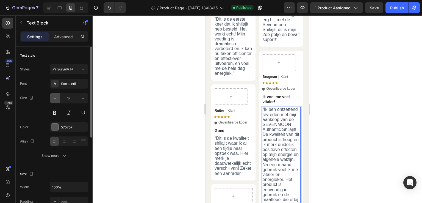
click at [53, 97] on icon "button" at bounding box center [54, 97] width 5 height 5
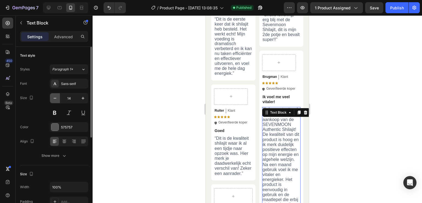
type input "13"
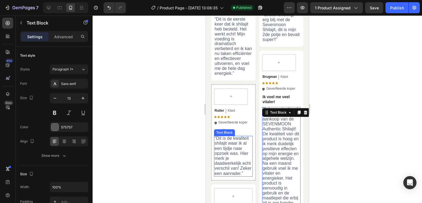
click at [238, 145] on span "Dit is de kwaliteit shilajit waar ik al een tijdje naar opzoek was. Hier merk j…" at bounding box center [233, 156] width 37 height 40
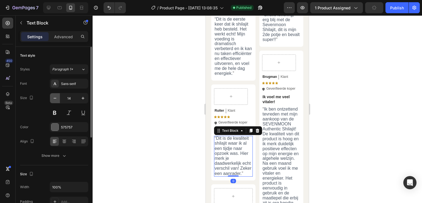
click at [55, 97] on icon "button" at bounding box center [54, 97] width 5 height 5
type input "13"
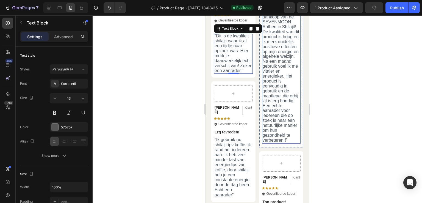
scroll to position [1709, 0]
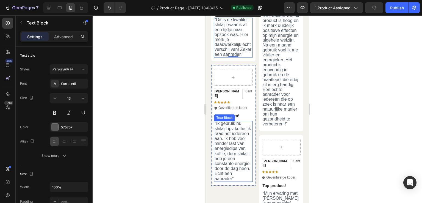
click at [241, 151] on p "" Ik gebruik nu shilajit ipv koffie, ik raad het iedereen aan. Ik heb veel mind…" at bounding box center [234, 151] width 38 height 60
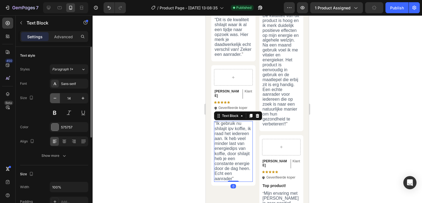
click at [57, 100] on icon "button" at bounding box center [54, 97] width 5 height 5
type input "13"
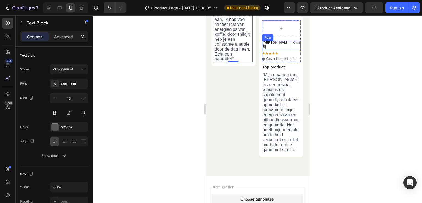
scroll to position [1833, 0]
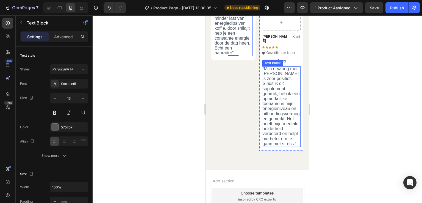
click at [276, 115] on span "Mijn ervaring met Shilajit is zeer positief. Sinds ik dit supplement gebruik, h…" at bounding box center [281, 106] width 37 height 80
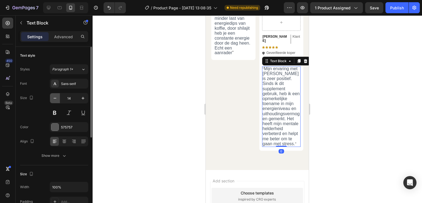
click at [56, 98] on icon "button" at bounding box center [54, 97] width 5 height 5
type input "13"
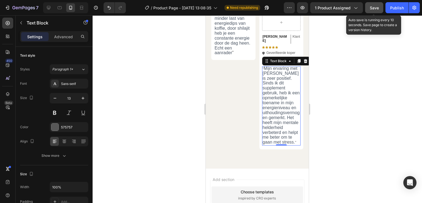
click at [378, 9] on span "Save" at bounding box center [374, 7] width 9 height 5
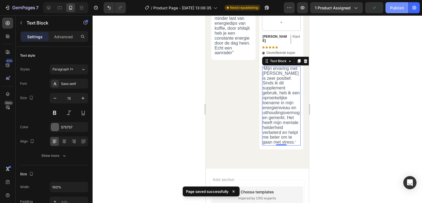
click at [400, 9] on div "Publish" at bounding box center [397, 8] width 14 height 6
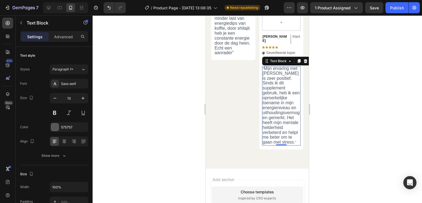
click at [375, 114] on div at bounding box center [258, 109] width 330 height 188
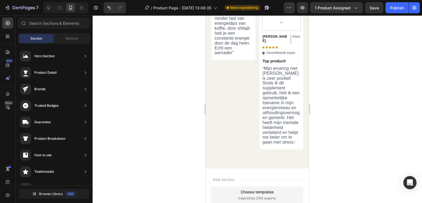
click at [375, 114] on div at bounding box center [258, 109] width 330 height 188
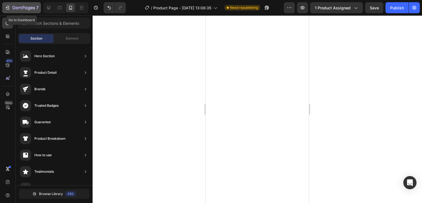
scroll to position [0, 0]
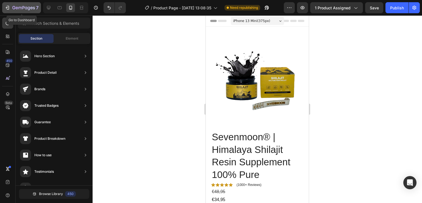
click at [7, 6] on icon "button" at bounding box center [7, 7] width 5 height 5
